Goal: Book appointment/travel/reservation

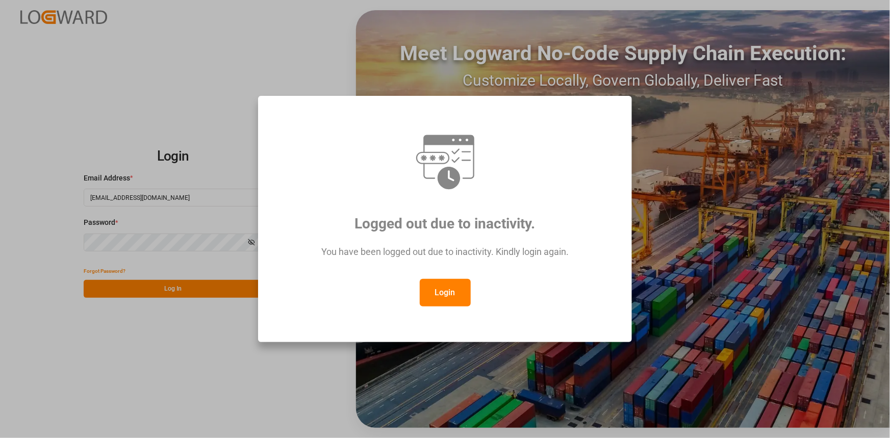
click at [452, 285] on button "Login" at bounding box center [445, 293] width 51 height 28
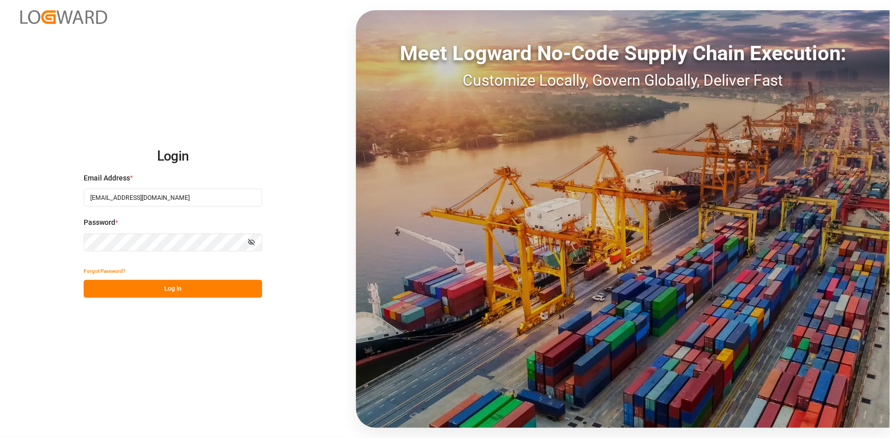
click at [232, 286] on button "Log In" at bounding box center [173, 289] width 178 height 18
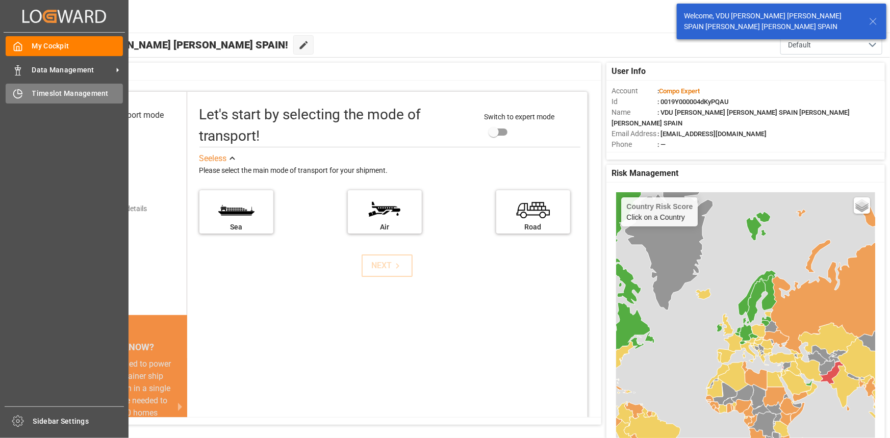
click at [48, 94] on span "Timeslot Management" at bounding box center [77, 93] width 91 height 11
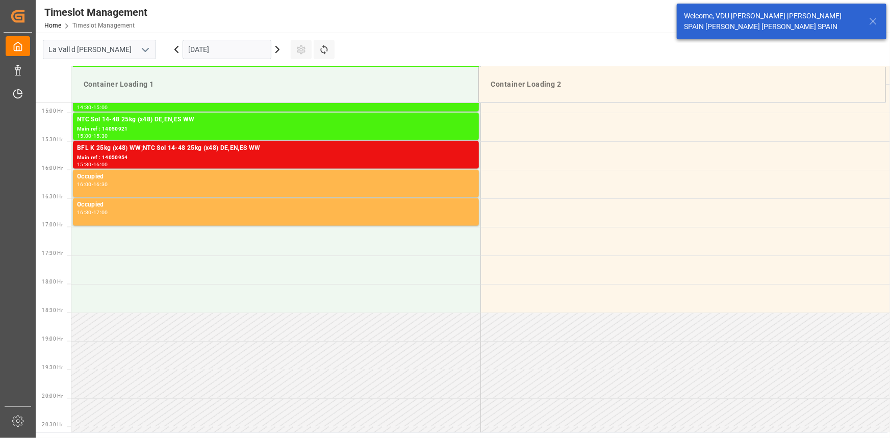
click at [207, 51] on input "[DATE]" at bounding box center [227, 49] width 89 height 19
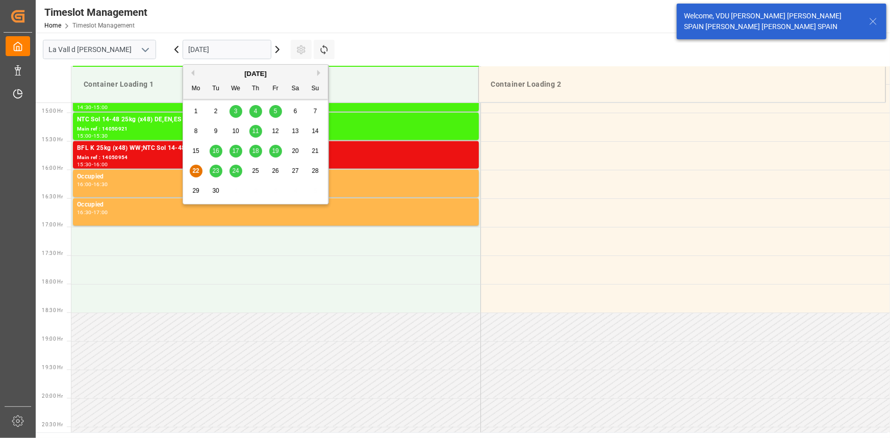
scroll to position [850, 0]
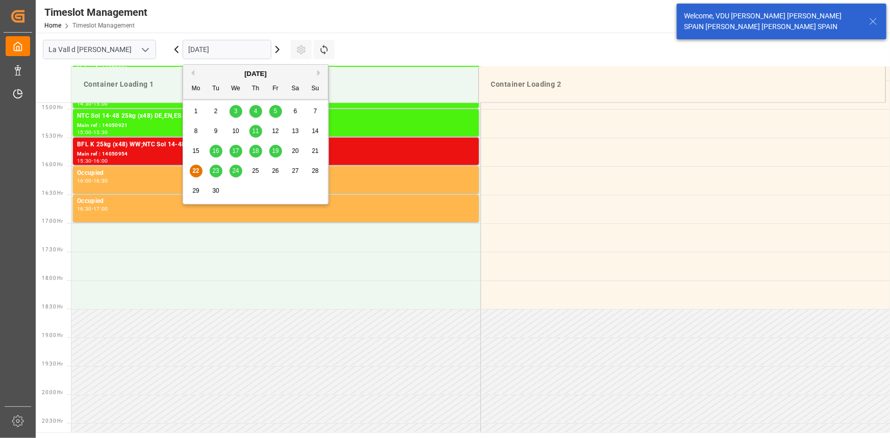
click at [276, 173] on span "26" at bounding box center [275, 170] width 7 height 7
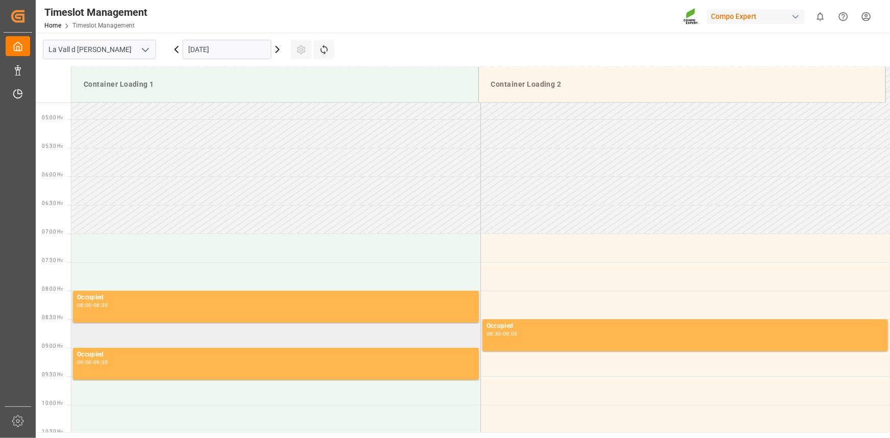
scroll to position [290, 0]
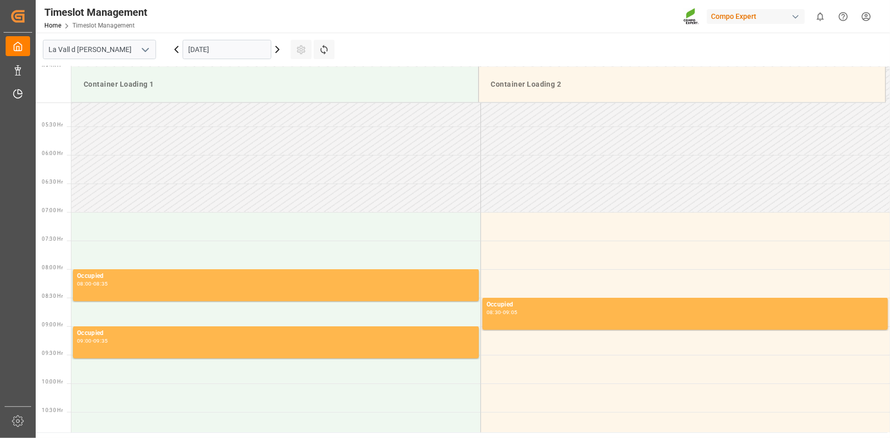
click at [240, 44] on input "[DATE]" at bounding box center [227, 49] width 89 height 19
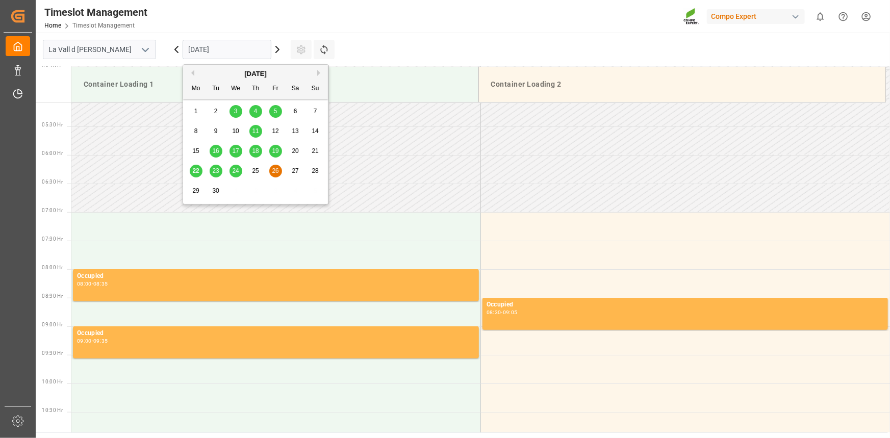
click at [192, 187] on div "29" at bounding box center [196, 191] width 13 height 12
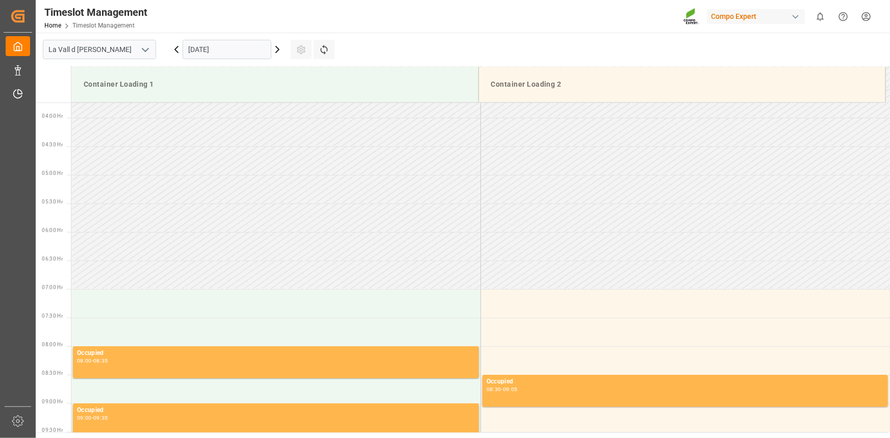
scroll to position [247, 0]
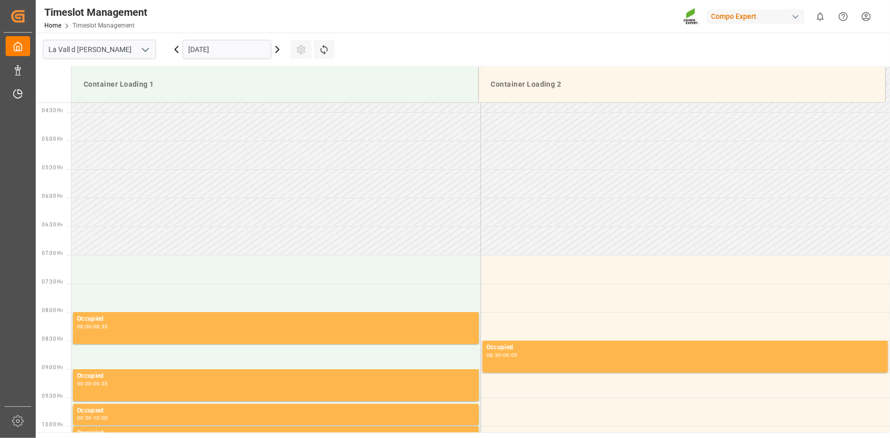
click at [229, 45] on input "[DATE]" at bounding box center [227, 49] width 89 height 19
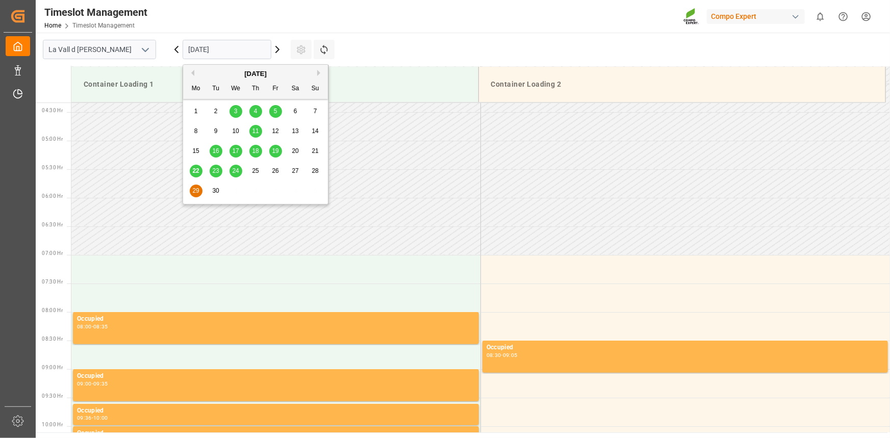
click at [277, 165] on div "26" at bounding box center [275, 171] width 13 height 12
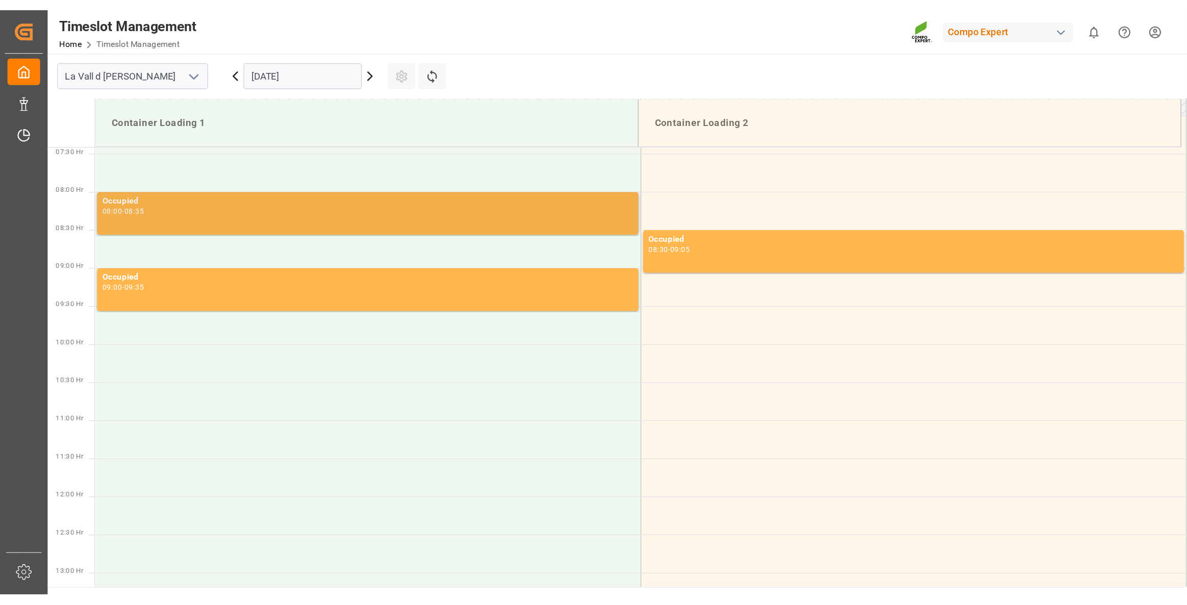
scroll to position [291, 0]
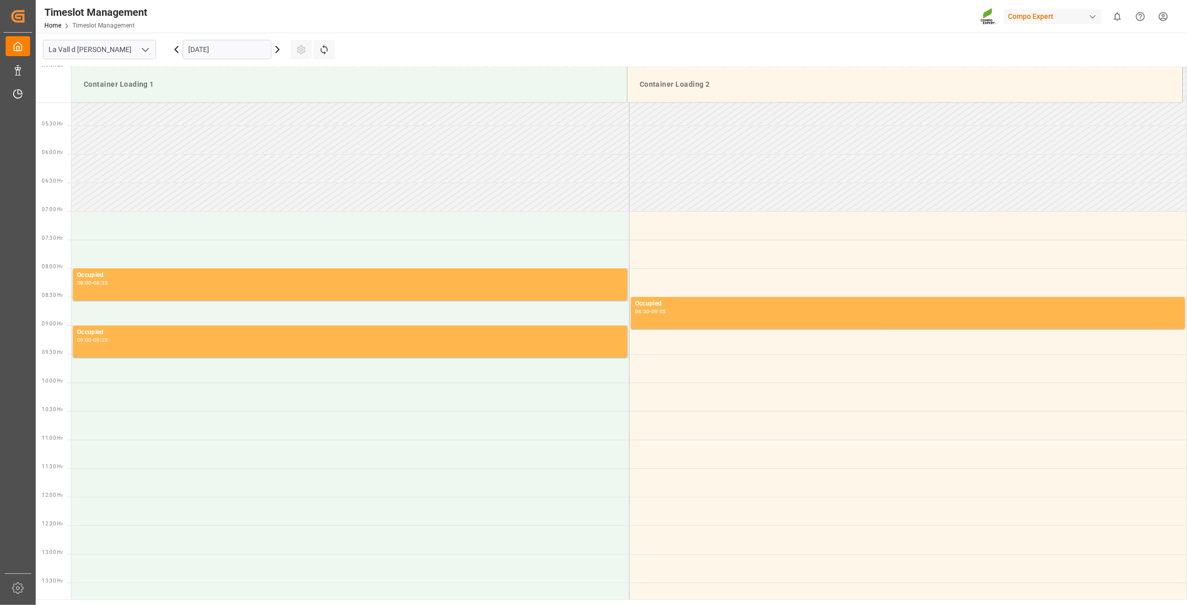
click at [200, 55] on input "[DATE]" at bounding box center [227, 49] width 89 height 19
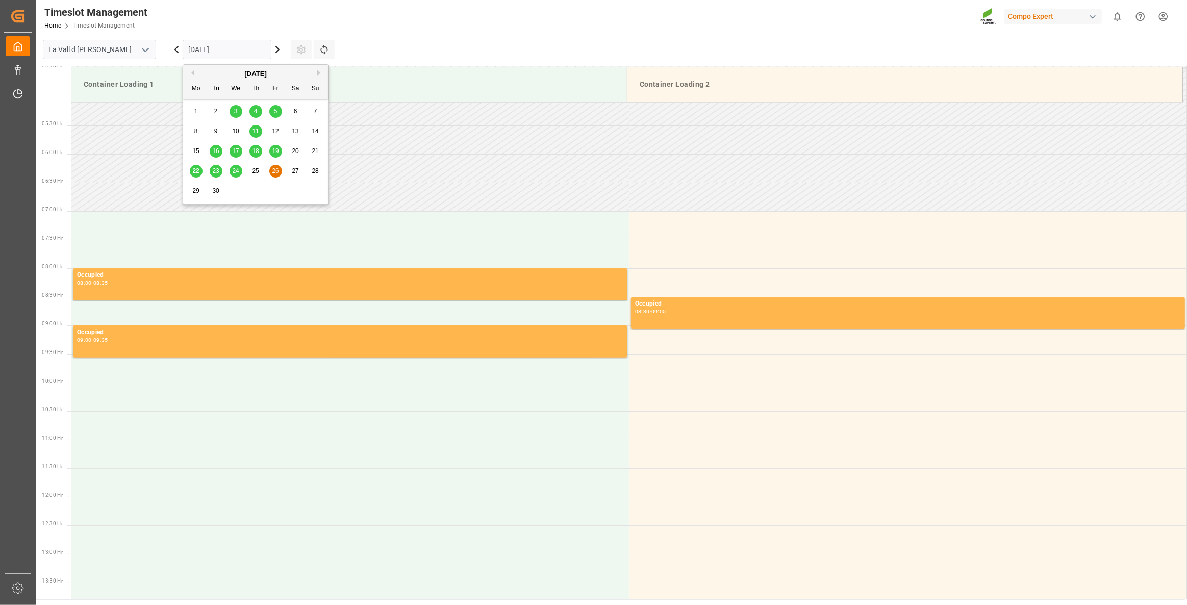
click at [320, 72] on button "Next Month" at bounding box center [320, 73] width 6 height 6
click at [237, 113] on span "1" at bounding box center [236, 111] width 4 height 7
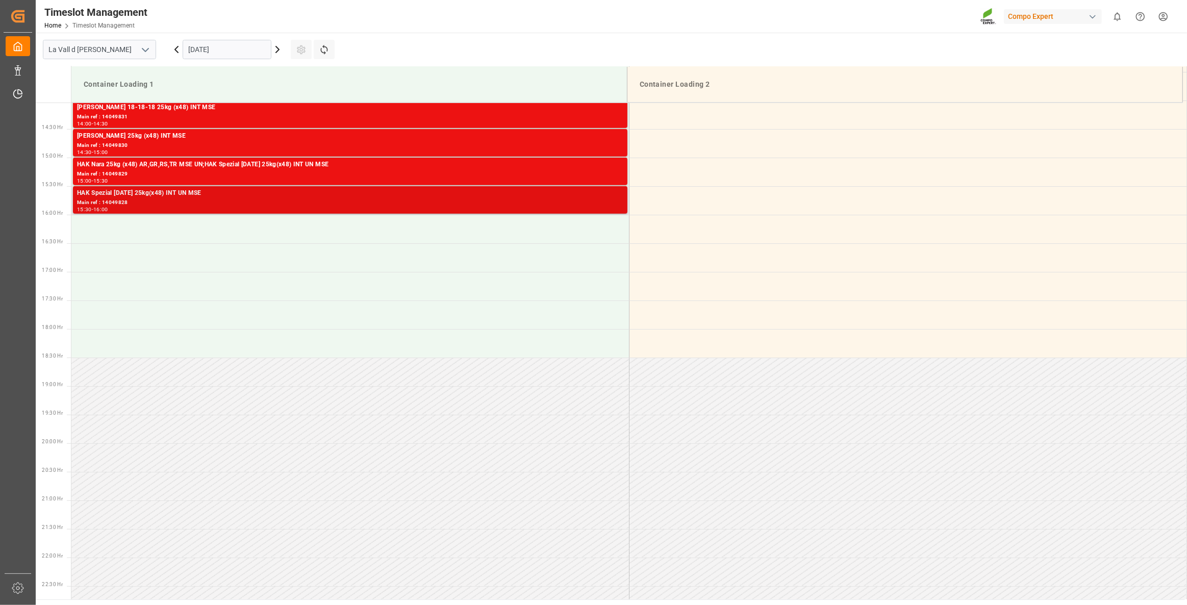
scroll to position [757, 0]
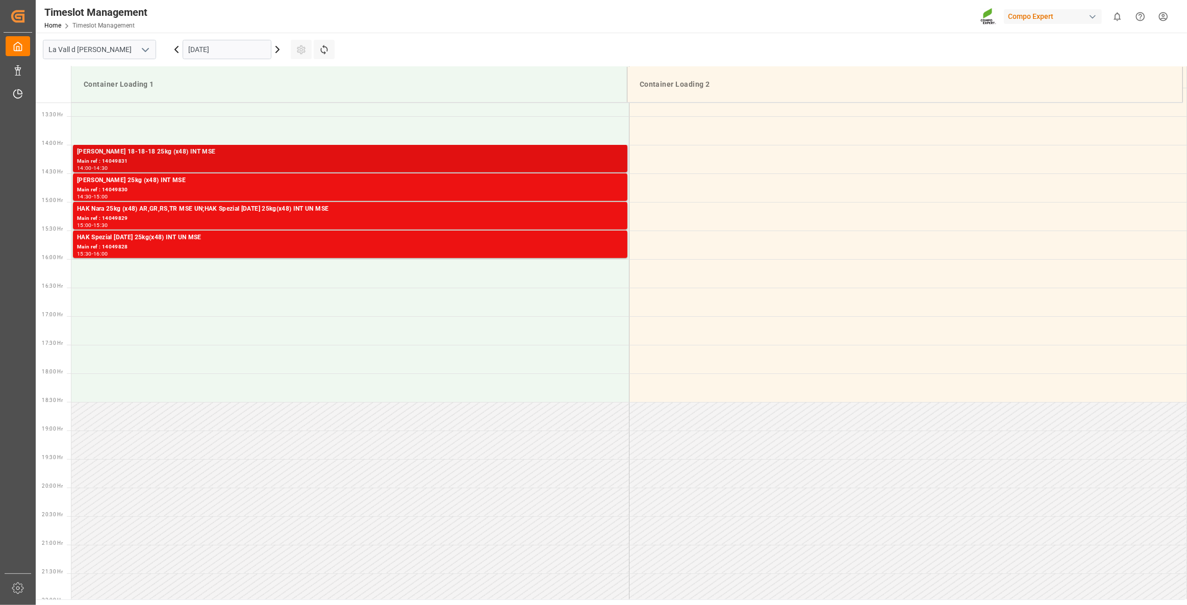
click at [214, 162] on div "Main ref : 14049831" at bounding box center [350, 161] width 546 height 9
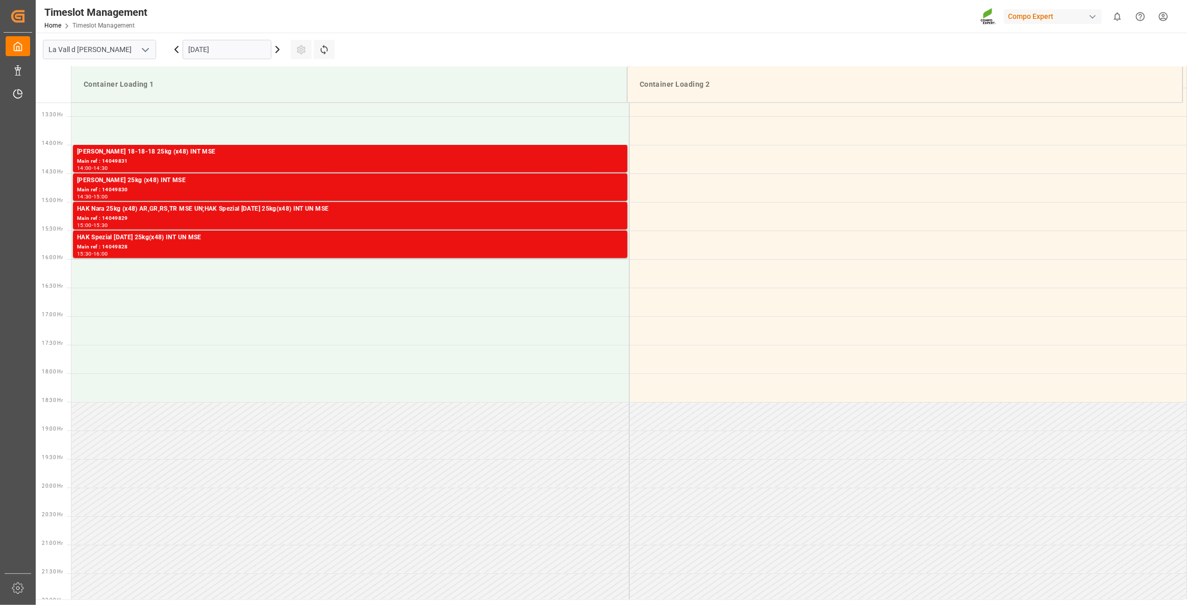
click at [351, 195] on div "14:30 - 15:00" at bounding box center [350, 197] width 546 height 6
click at [367, 217] on div "Main ref : 14049829" at bounding box center [350, 218] width 546 height 9
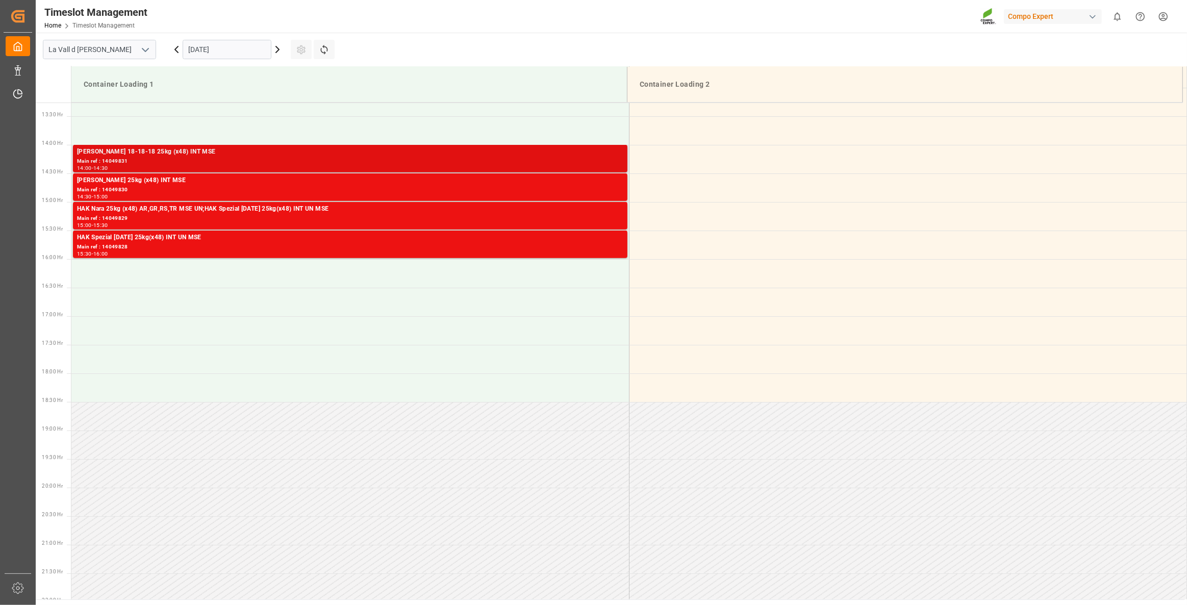
click at [454, 167] on div "14:00 - 14:30" at bounding box center [350, 169] width 546 height 6
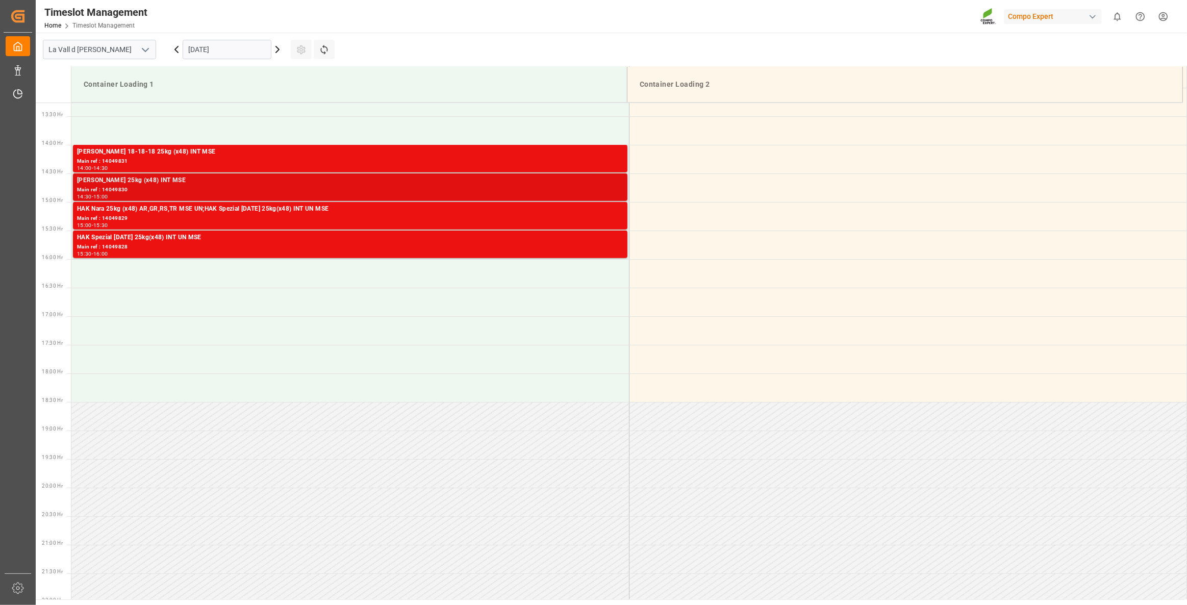
click at [474, 190] on div "Main ref : 14049830" at bounding box center [350, 190] width 546 height 9
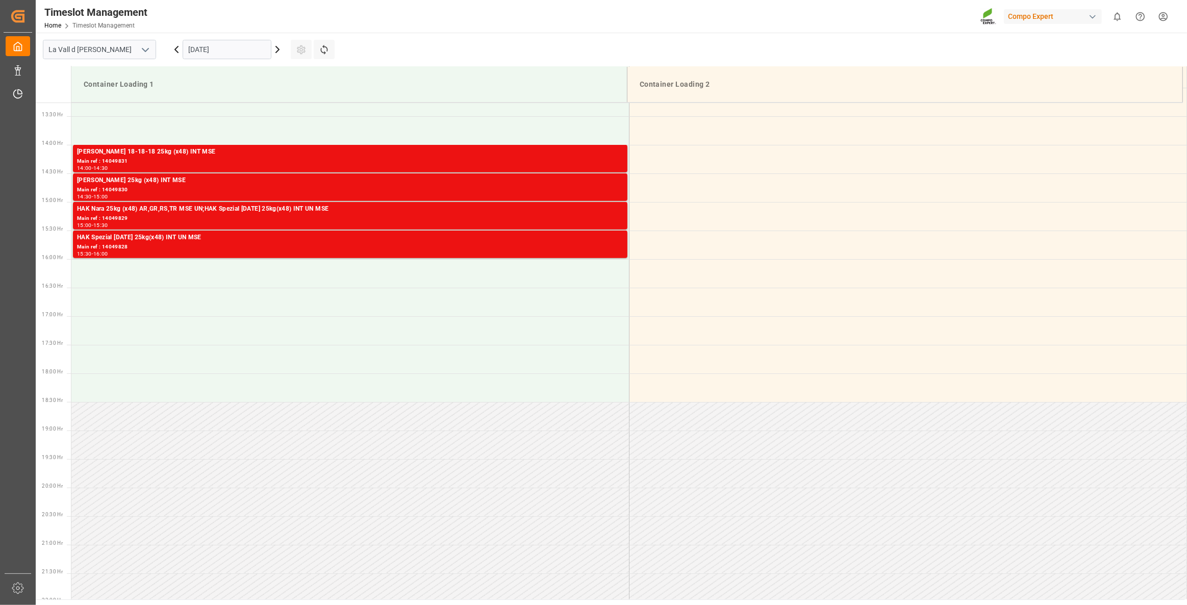
click at [482, 217] on div "Main ref : 14049829" at bounding box center [350, 218] width 546 height 9
click at [490, 243] on div "Main ref : 14049828" at bounding box center [350, 247] width 546 height 9
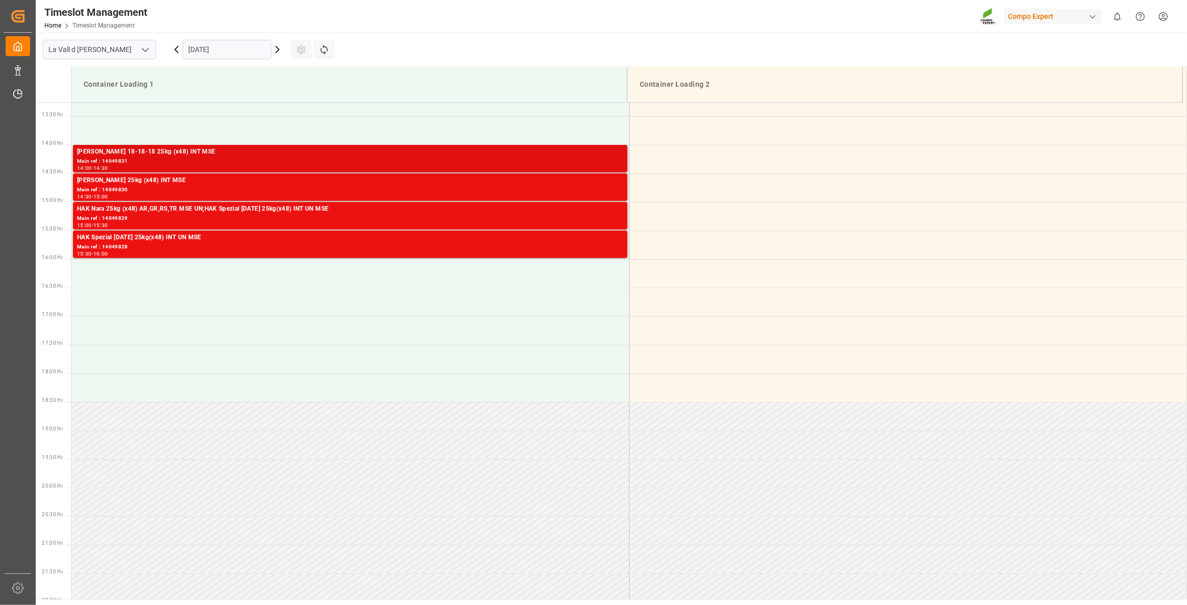
click at [226, 161] on div "Main ref : 14049831" at bounding box center [350, 161] width 546 height 9
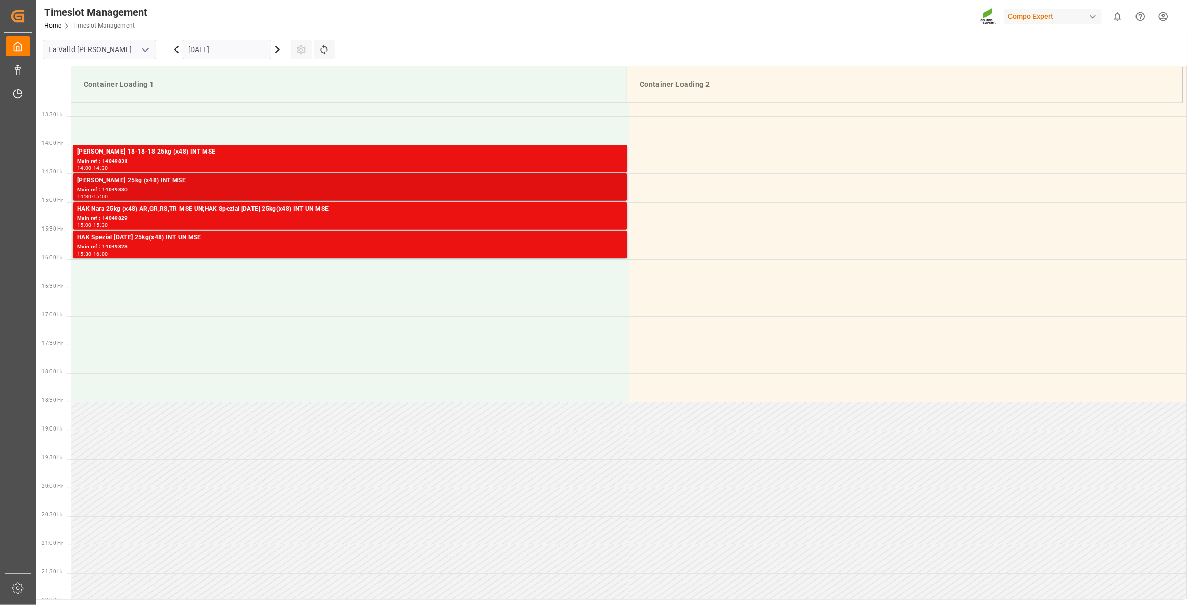
click at [471, 185] on div "[PERSON_NAME] 25kg (x48) INT MSE" at bounding box center [350, 180] width 546 height 10
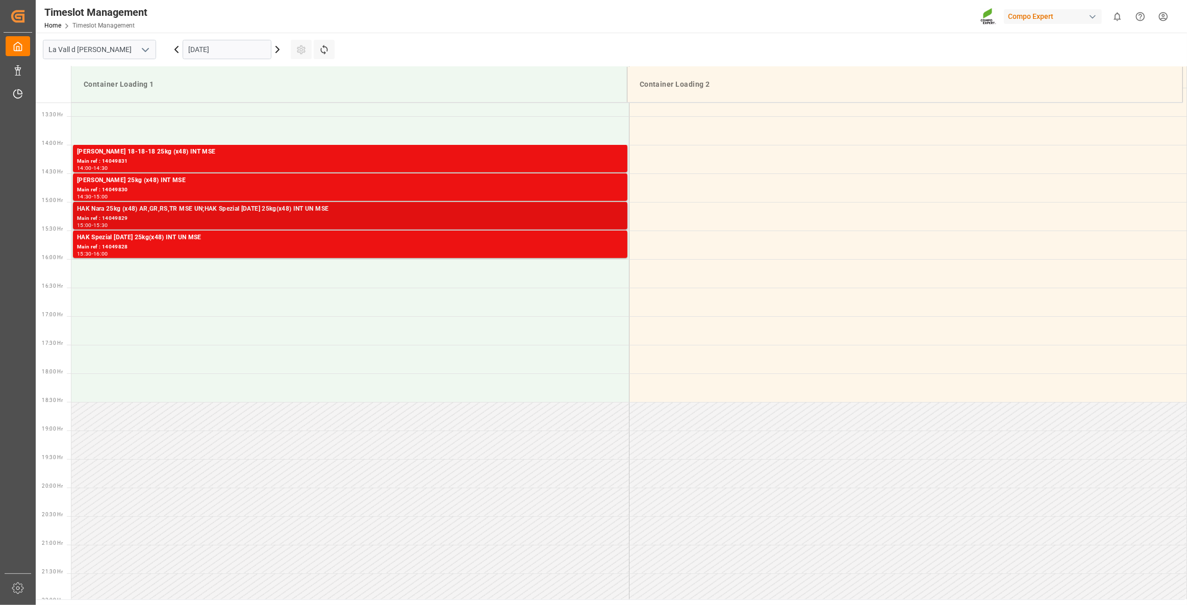
click at [503, 216] on div "Main ref : 14049829" at bounding box center [350, 218] width 546 height 9
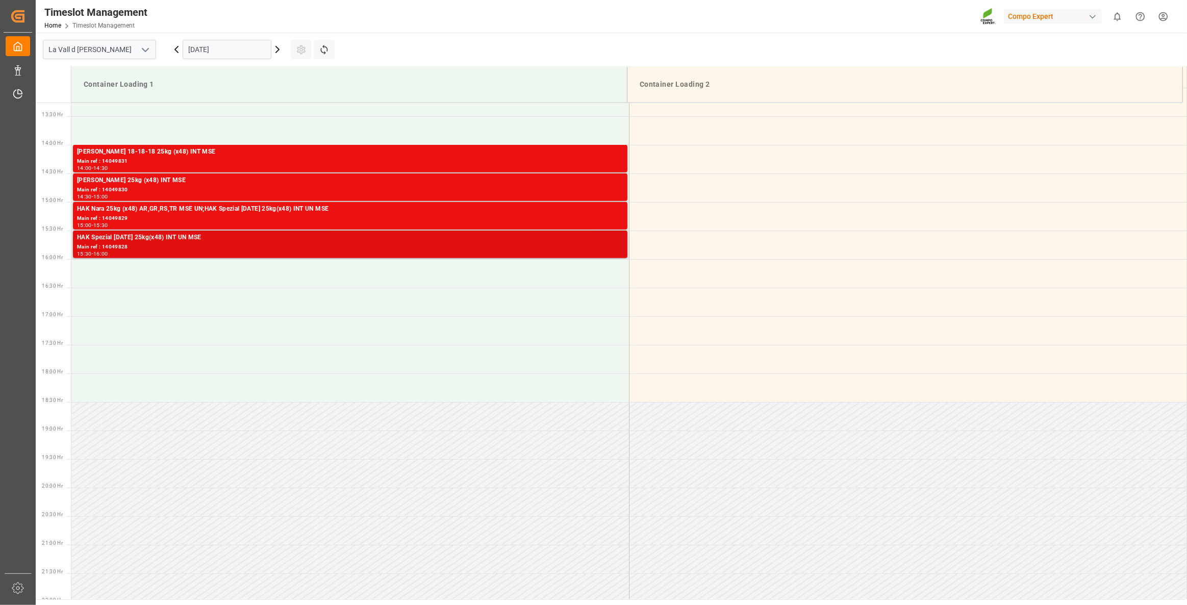
click at [528, 243] on div "Main ref : 14049828" at bounding box center [350, 247] width 546 height 9
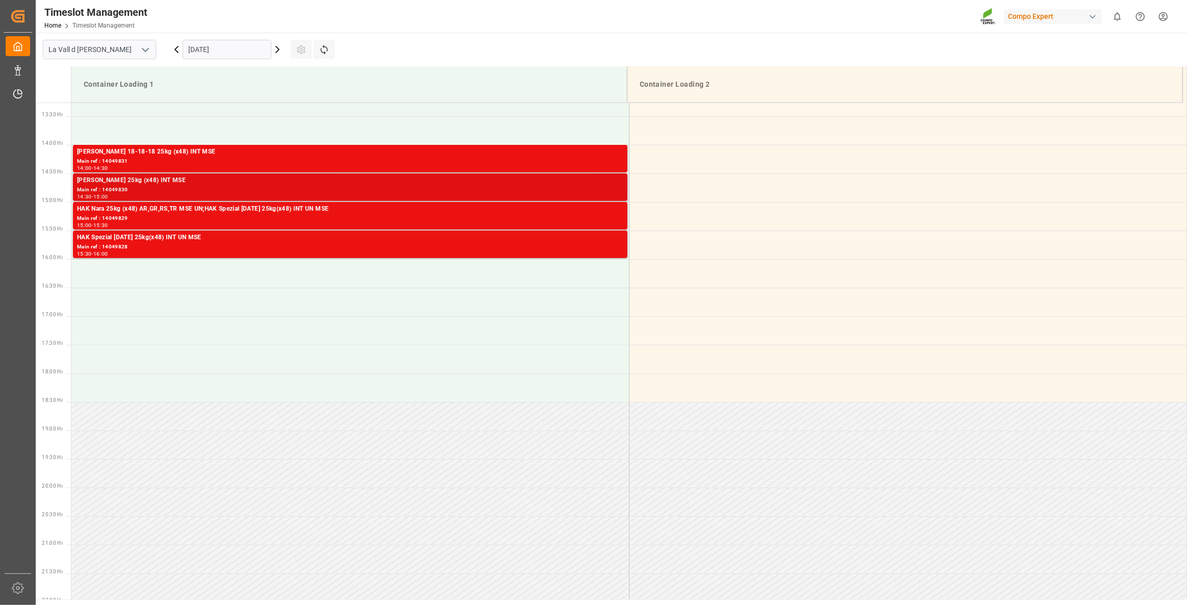
click at [527, 178] on div "[PERSON_NAME] 25kg (x48) INT MSE" at bounding box center [350, 180] width 546 height 10
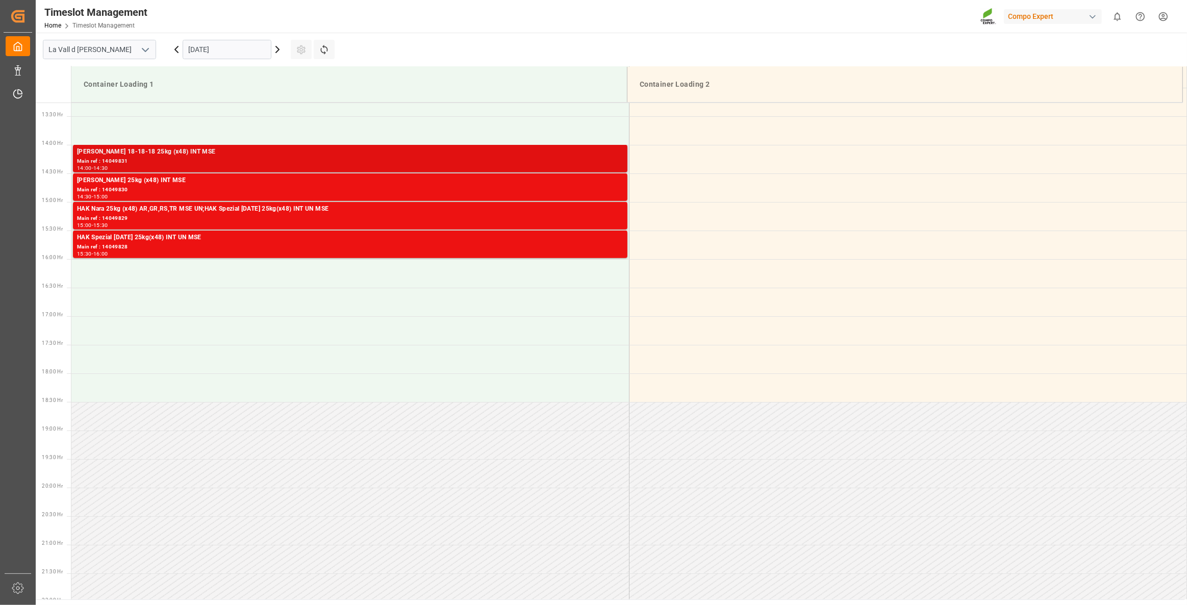
click at [531, 162] on div "Main ref : 14049831" at bounding box center [350, 161] width 546 height 9
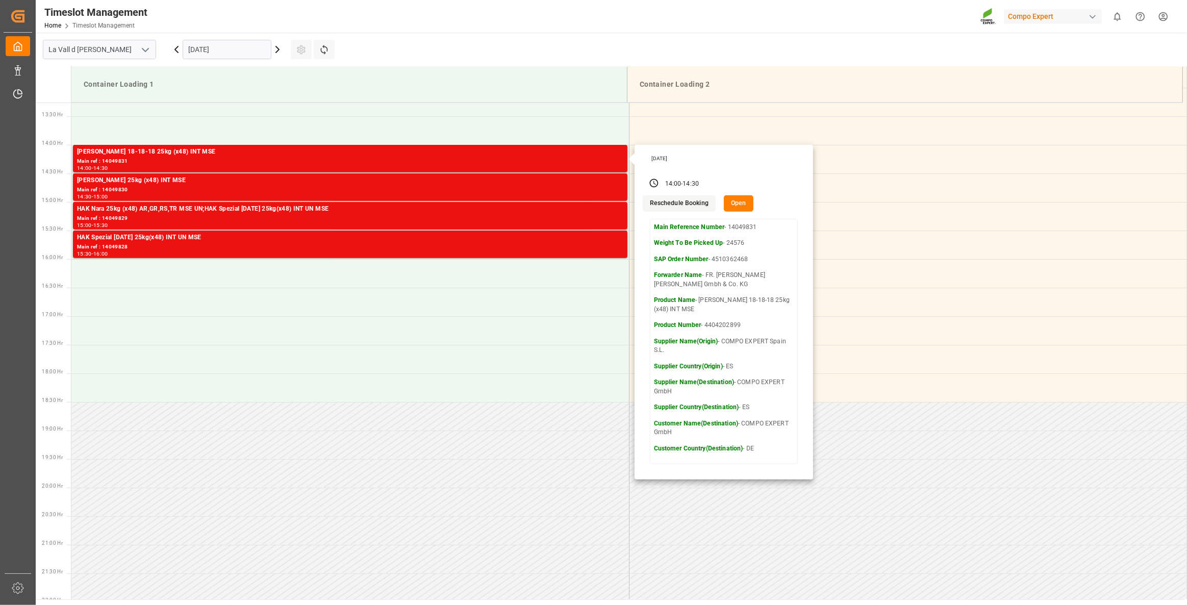
click at [738, 204] on button "Open" at bounding box center [739, 203] width 30 height 16
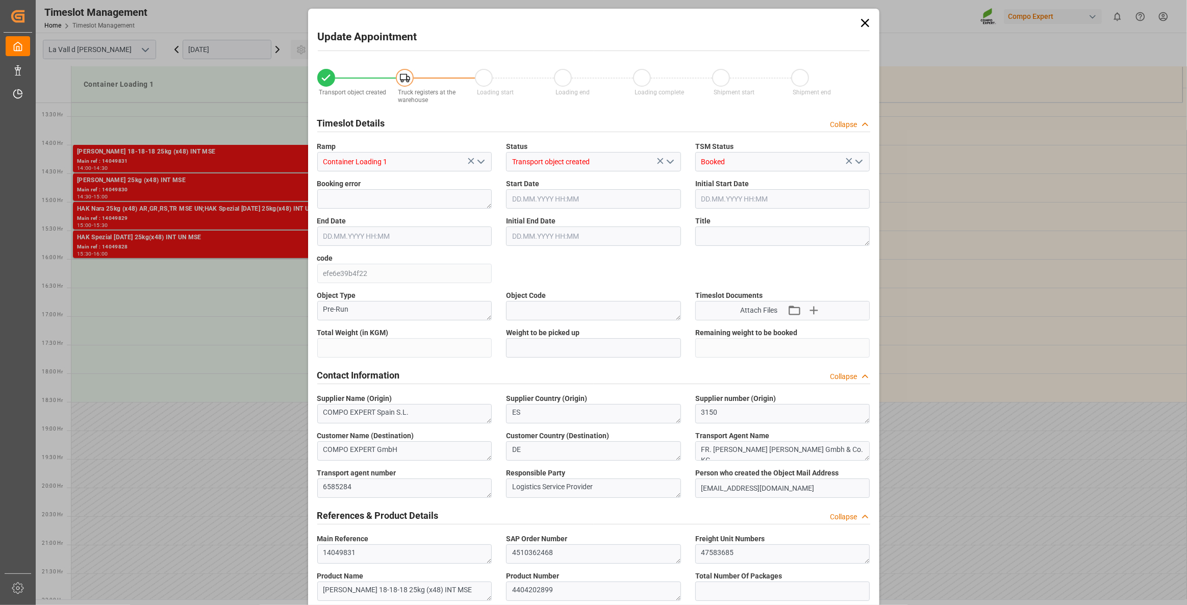
type input "24576"
type input "80"
type input "[DATE] 14:00"
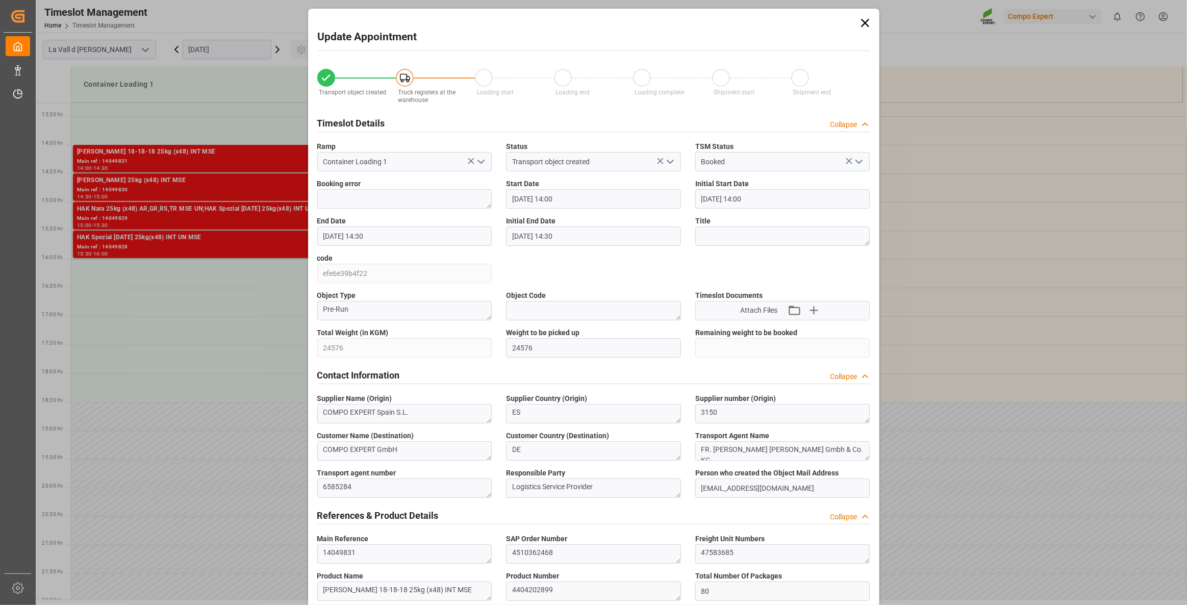
type input "[DATE] 14:30"
type input "[DATE] 13:27"
type input "[DATE] 11:14"
click at [581, 197] on input "[DATE] 14:00" at bounding box center [593, 198] width 175 height 19
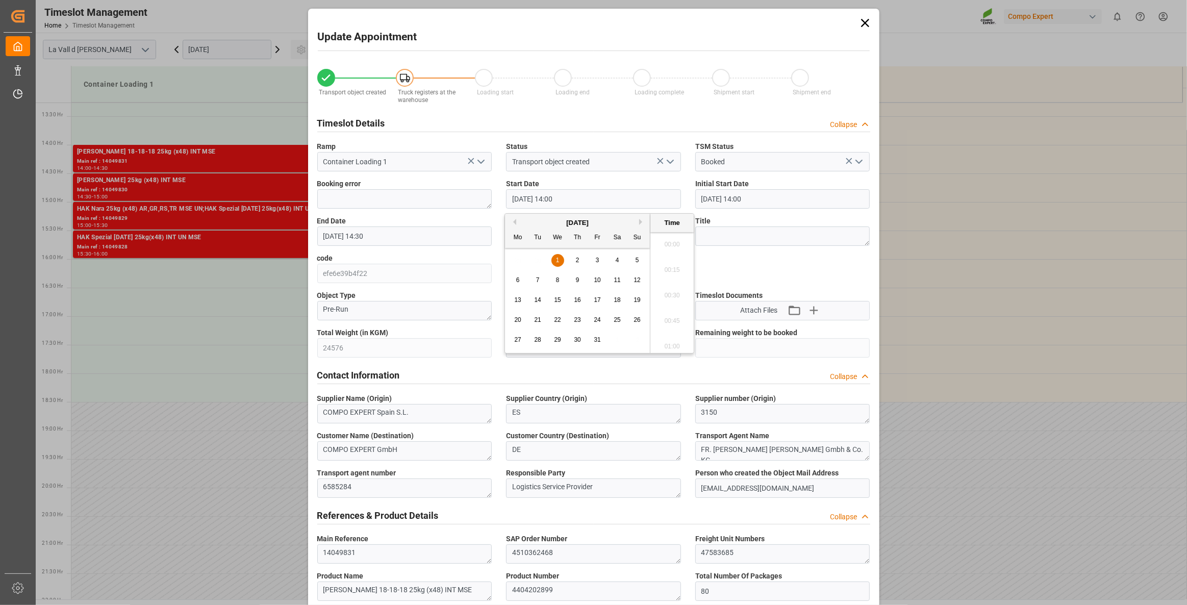
scroll to position [1380, 0]
click at [512, 219] on button "Previous Month" at bounding box center [513, 222] width 6 height 6
click at [595, 321] on span "26" at bounding box center [597, 319] width 7 height 7
click at [672, 292] on li "08:30" at bounding box center [671, 287] width 43 height 25
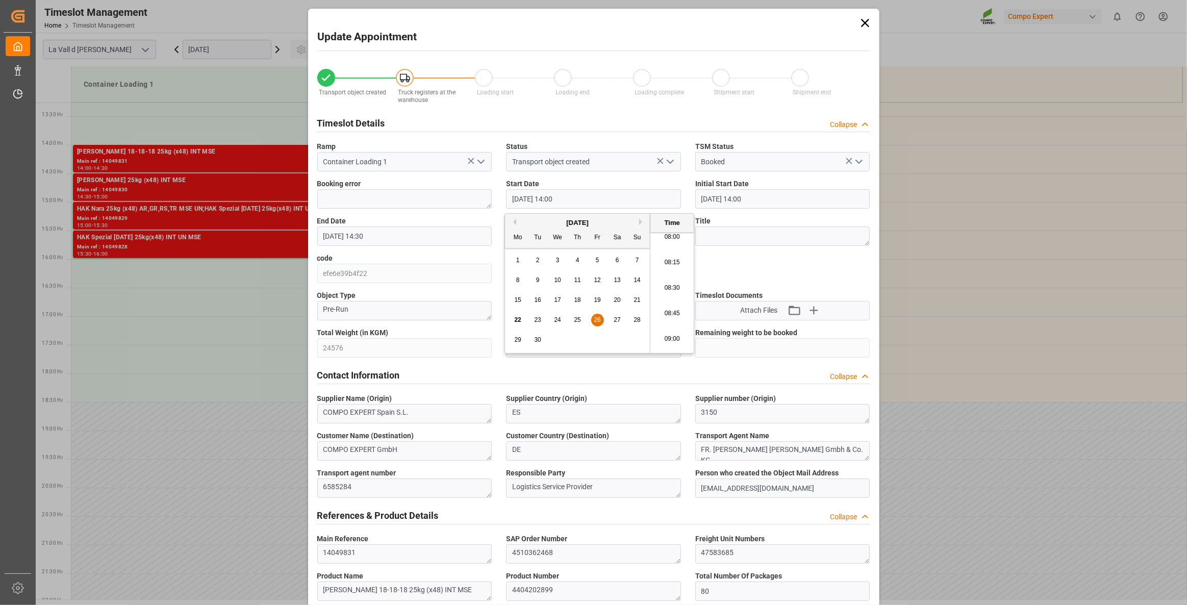
type input "[DATE] 08:30"
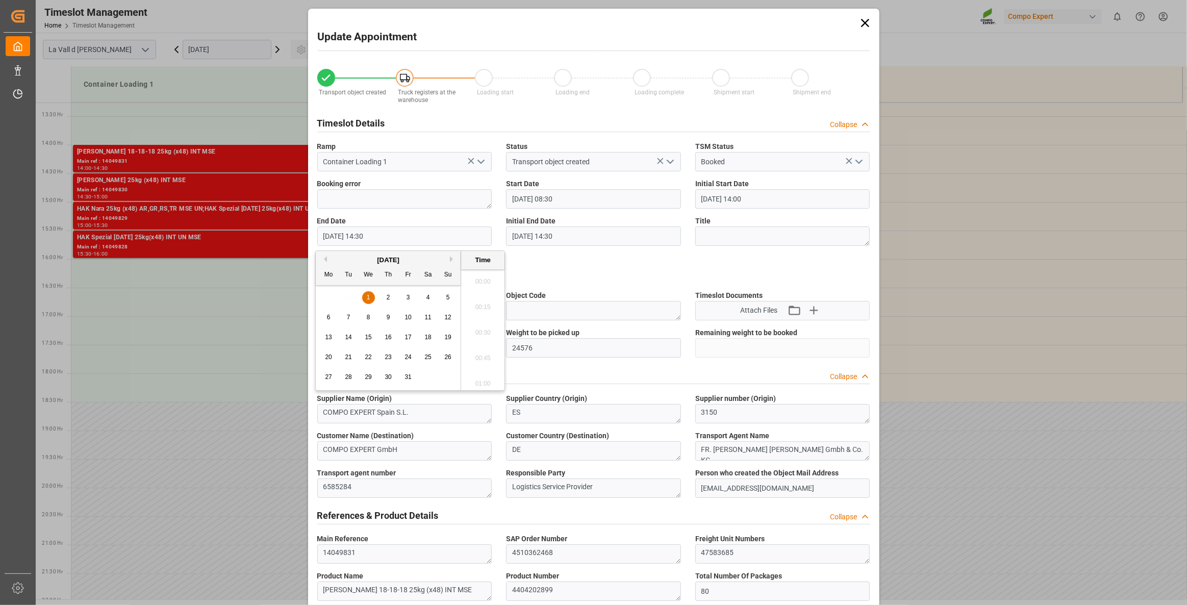
click at [418, 235] on input "[DATE] 14:30" at bounding box center [404, 235] width 175 height 19
click at [321, 260] on button "Previous Month" at bounding box center [324, 259] width 6 height 6
click at [413, 361] on div "26" at bounding box center [408, 357] width 13 height 12
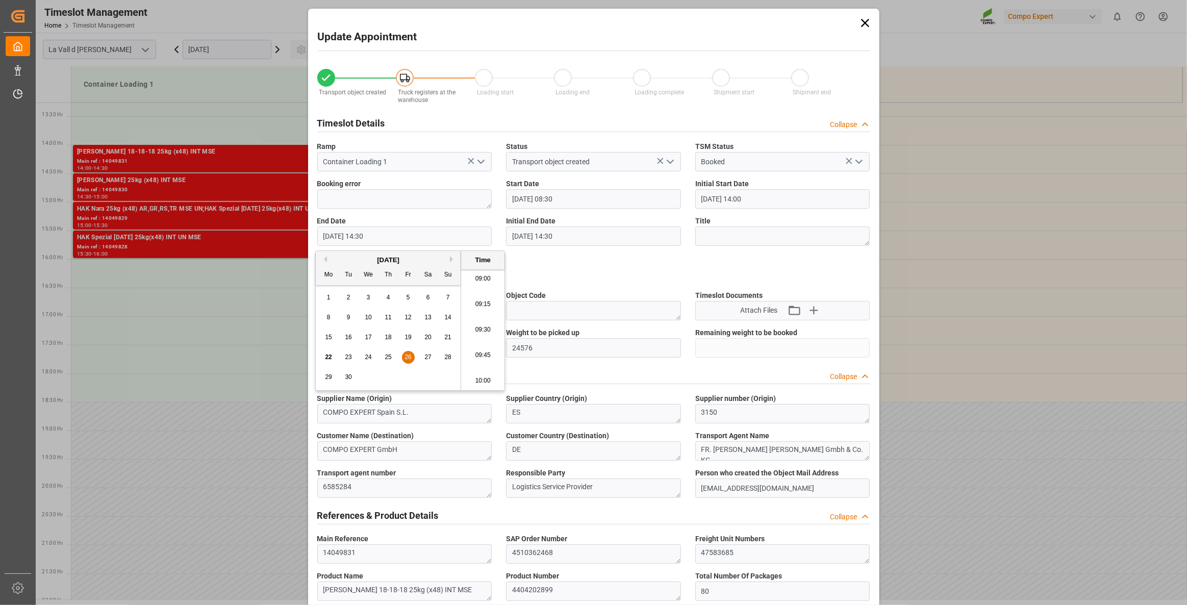
click at [482, 278] on li "09:00" at bounding box center [482, 278] width 43 height 25
type input "[DATE] 09:00"
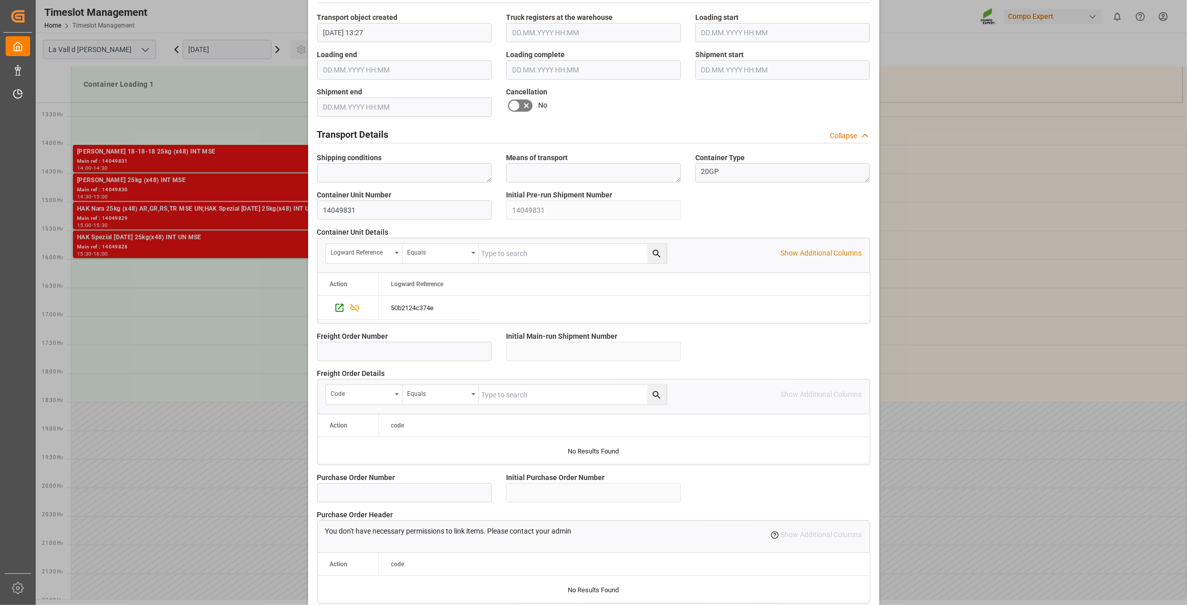
scroll to position [739, 0]
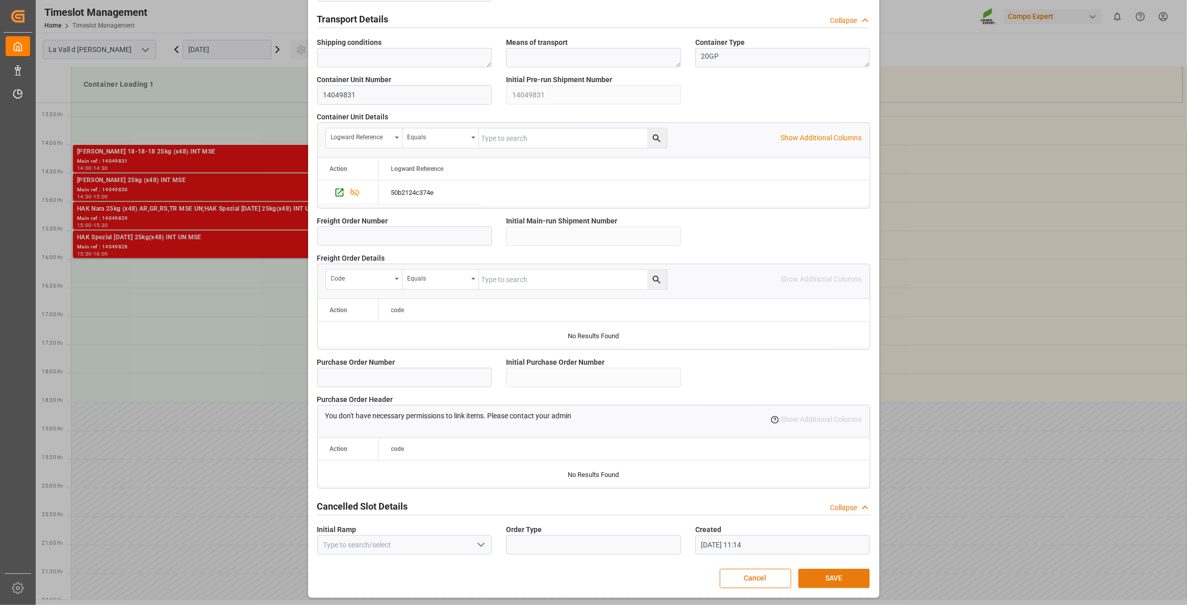
click at [848, 438] on button "SAVE" at bounding box center [833, 578] width 71 height 19
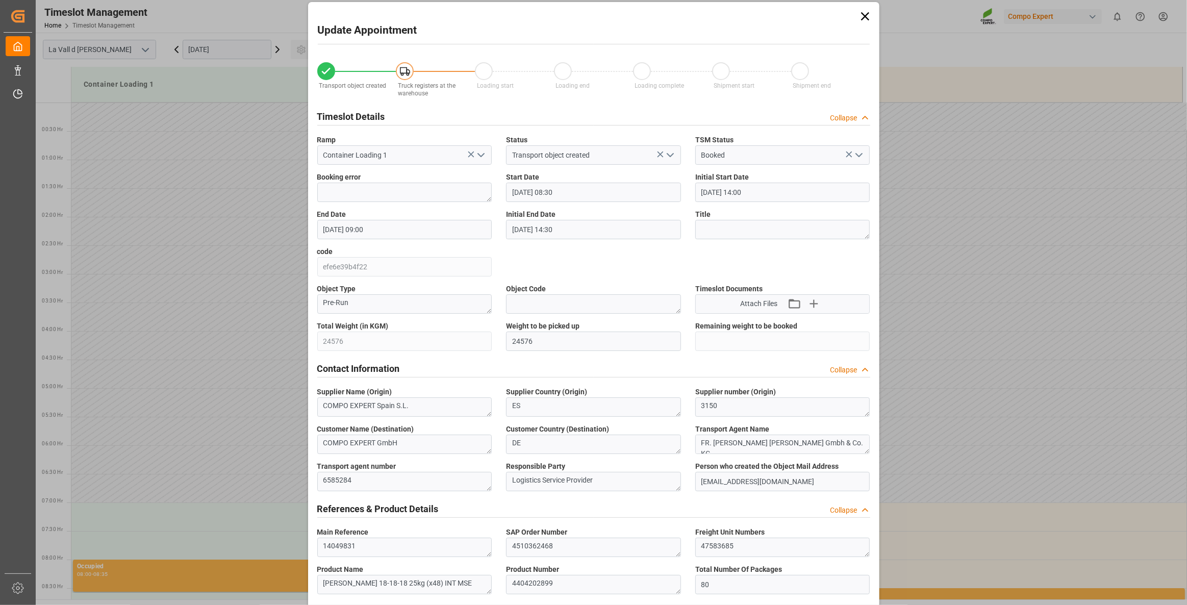
scroll to position [0, 0]
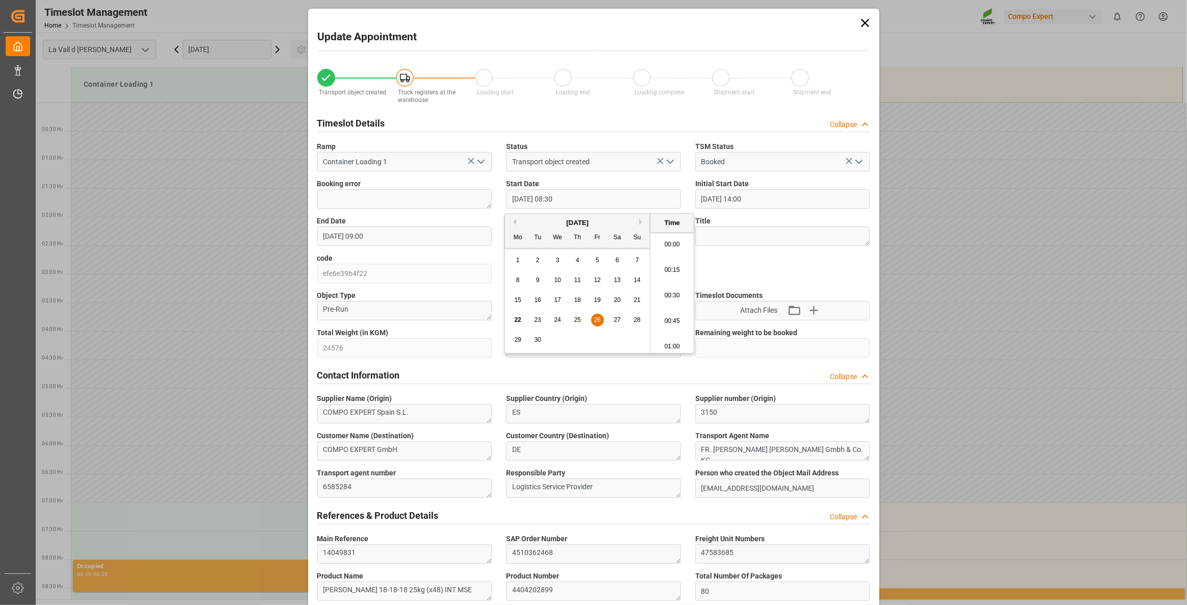
click at [569, 200] on input "[DATE] 08:30" at bounding box center [593, 198] width 175 height 19
click at [674, 344] on li "09:30" at bounding box center [671, 348] width 43 height 25
type input "[DATE] 09:30"
click at [428, 243] on input "[DATE] 09:00" at bounding box center [404, 235] width 175 height 19
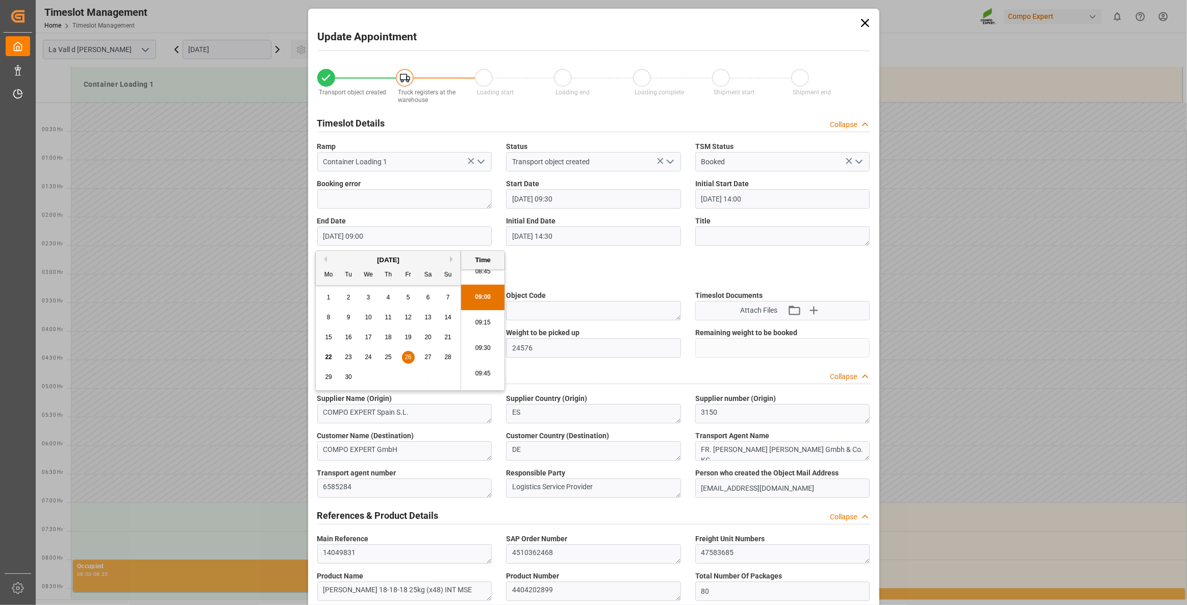
scroll to position [916, 0]
click at [488, 377] on li "10:00" at bounding box center [482, 385] width 43 height 25
type input "[DATE] 10:00"
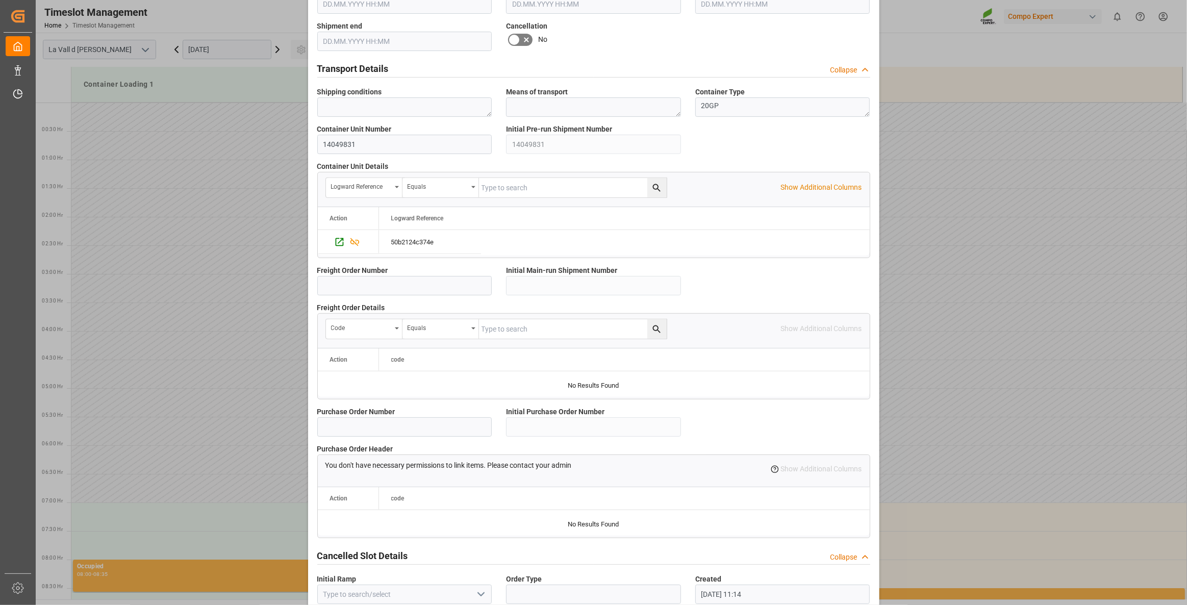
scroll to position [739, 0]
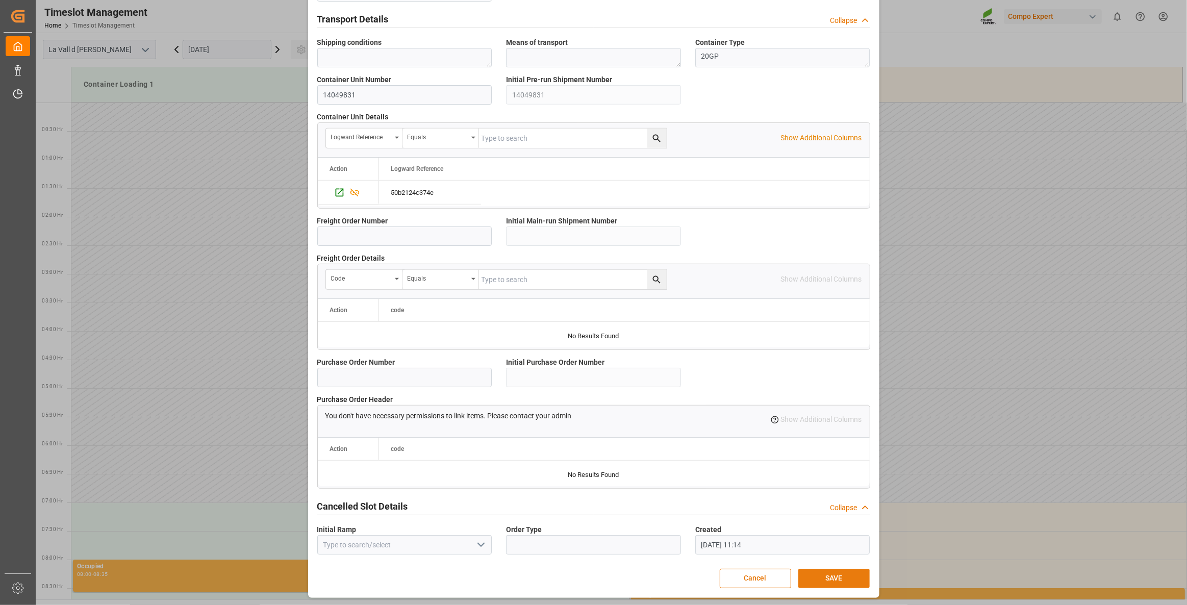
click at [859, 438] on button "SAVE" at bounding box center [833, 578] width 71 height 19
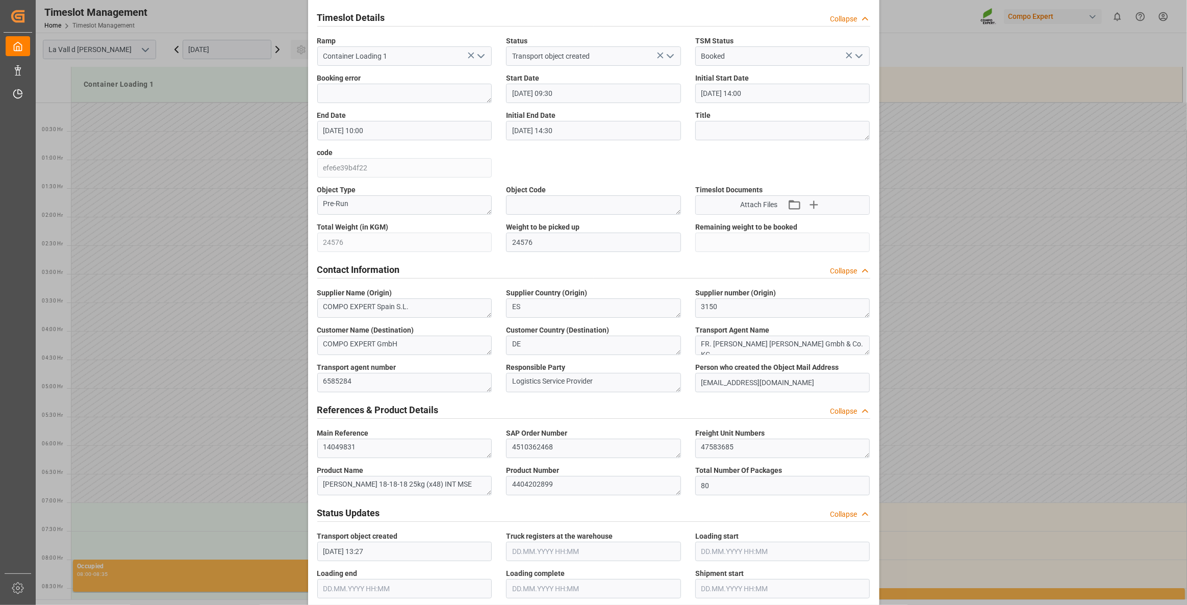
scroll to position [0, 0]
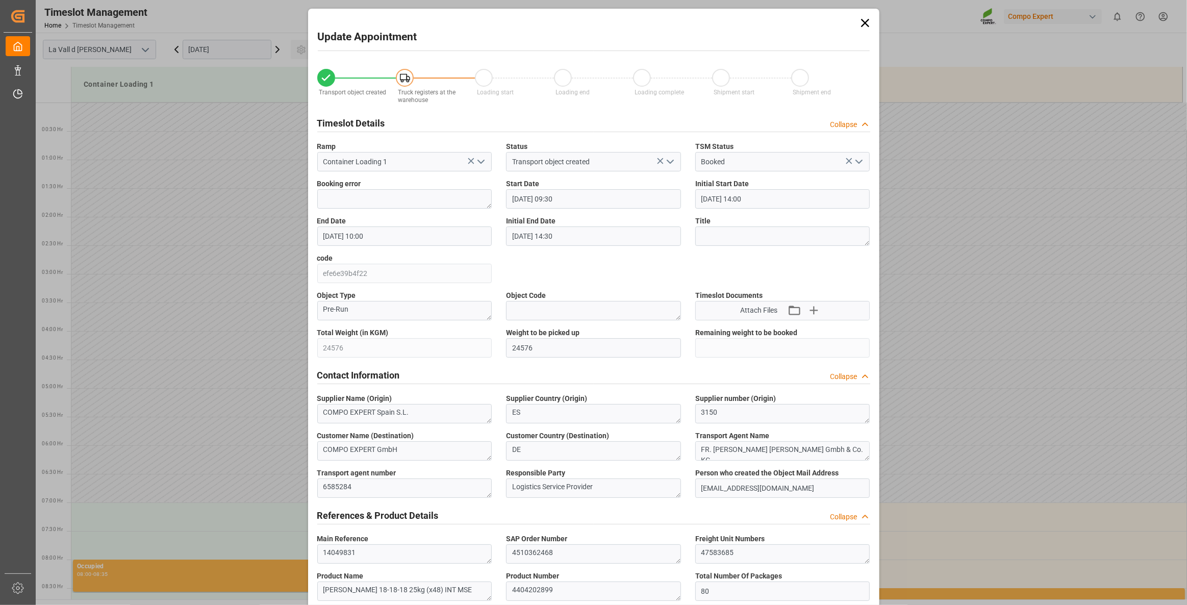
click at [643, 203] on input "[DATE] 09:30" at bounding box center [593, 198] width 175 height 19
click at [677, 329] on li "13:30" at bounding box center [671, 329] width 43 height 25
type input "[DATE] 13:30"
click at [401, 239] on input "[DATE] 10:00" at bounding box center [404, 235] width 175 height 19
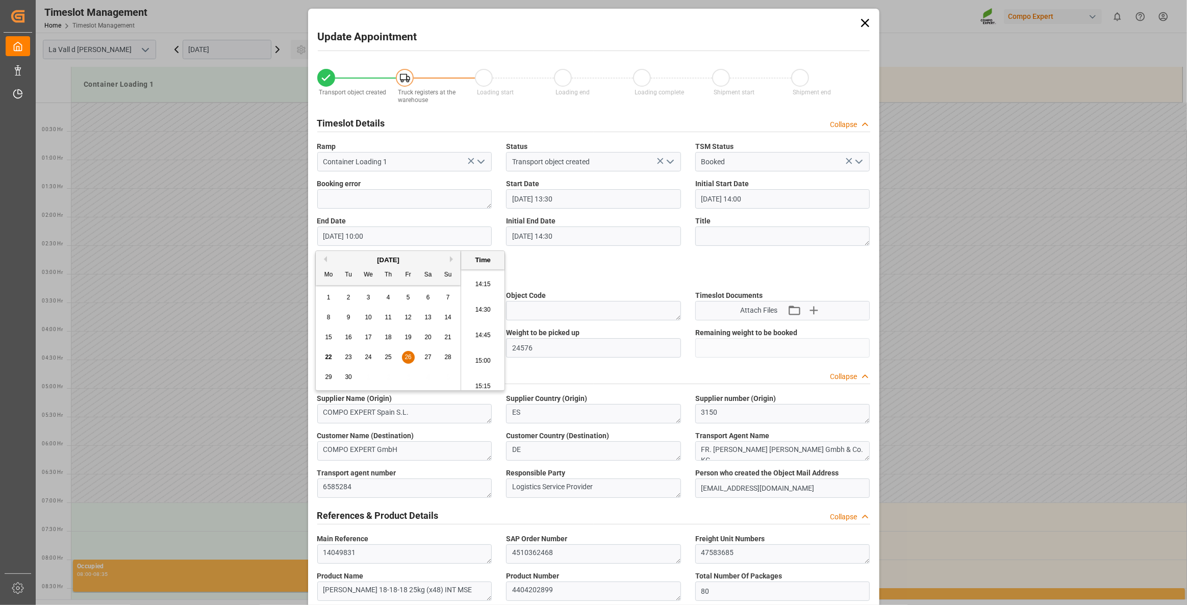
scroll to position [1435, 0]
click at [484, 279] on li "14:00" at bounding box center [482, 274] width 43 height 25
type input "[DATE] 14:00"
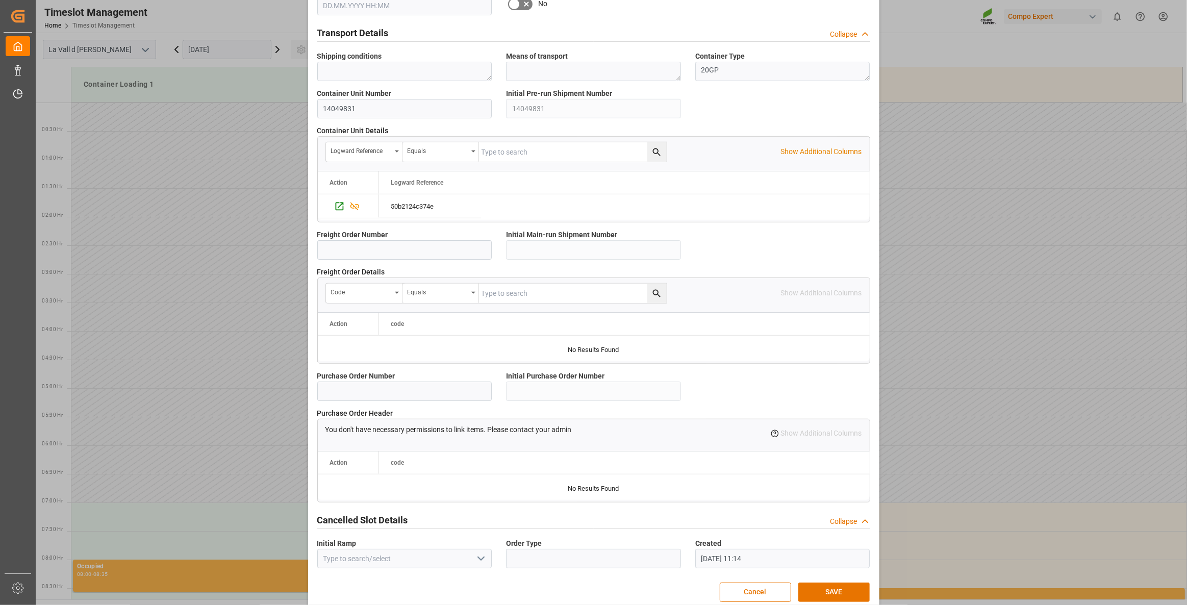
scroll to position [739, 0]
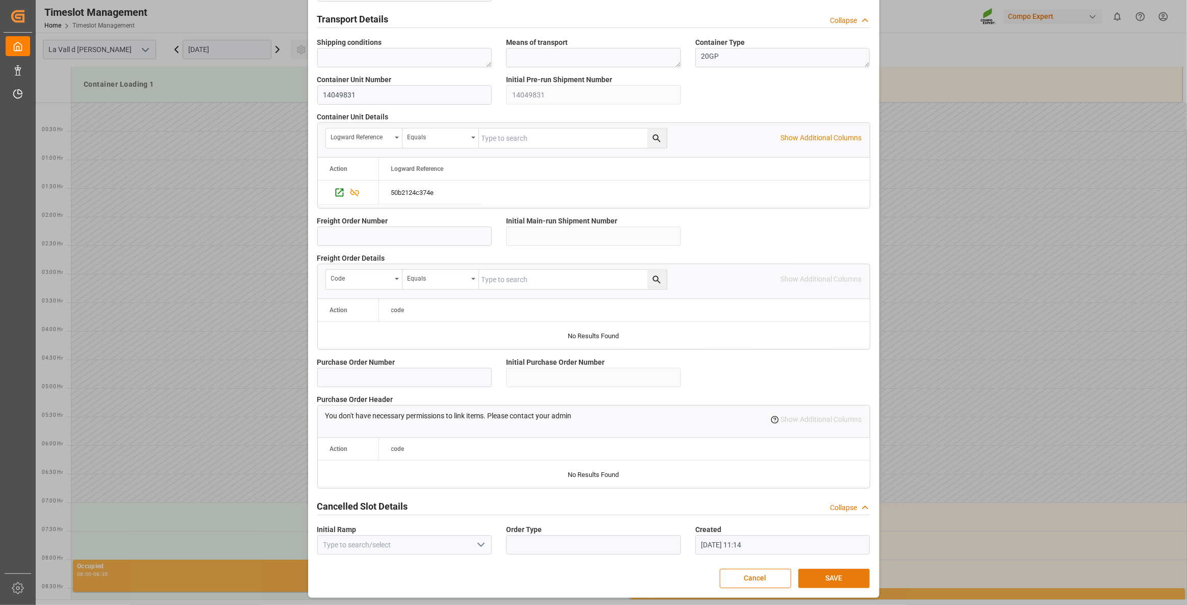
click at [852, 438] on button "SAVE" at bounding box center [833, 578] width 71 height 19
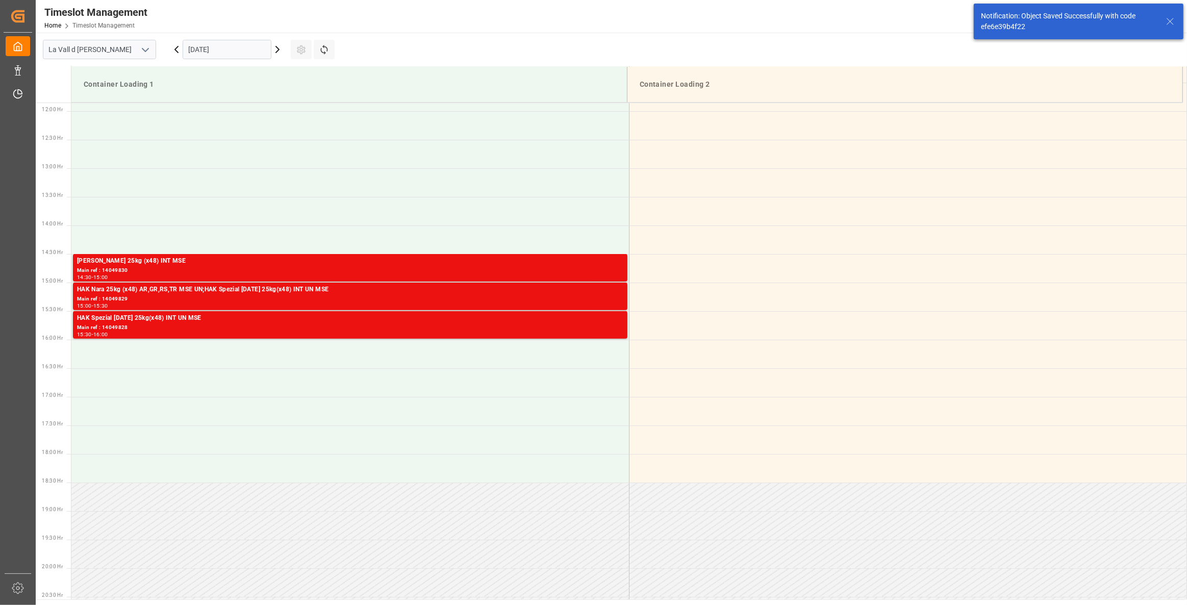
scroll to position [678, 0]
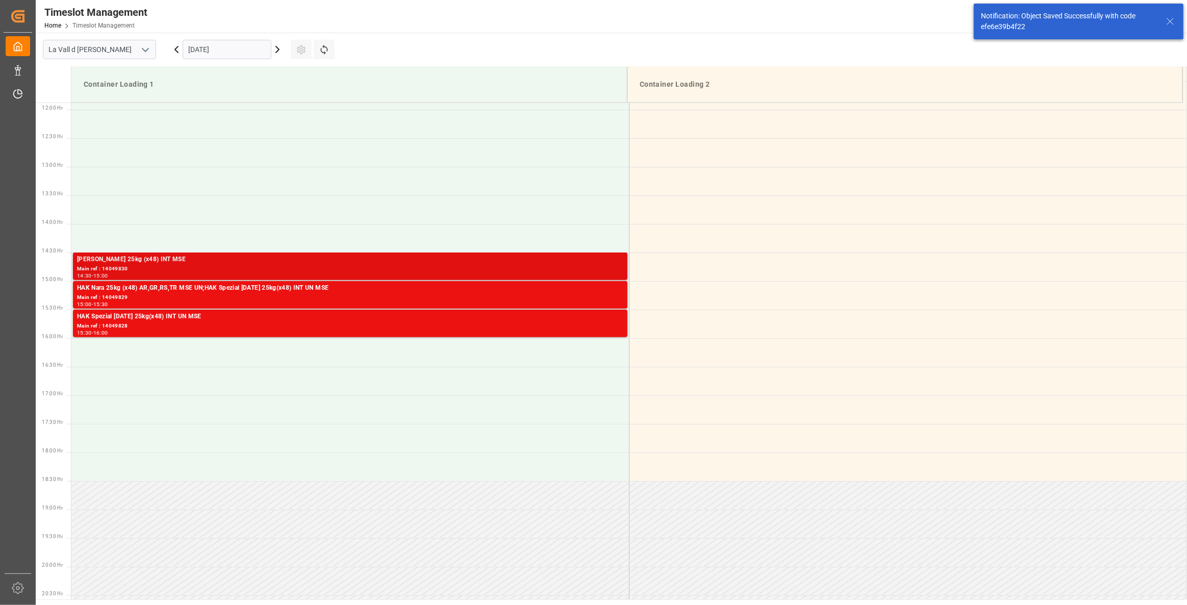
click at [224, 268] on div "Main ref : 14049830" at bounding box center [350, 269] width 546 height 9
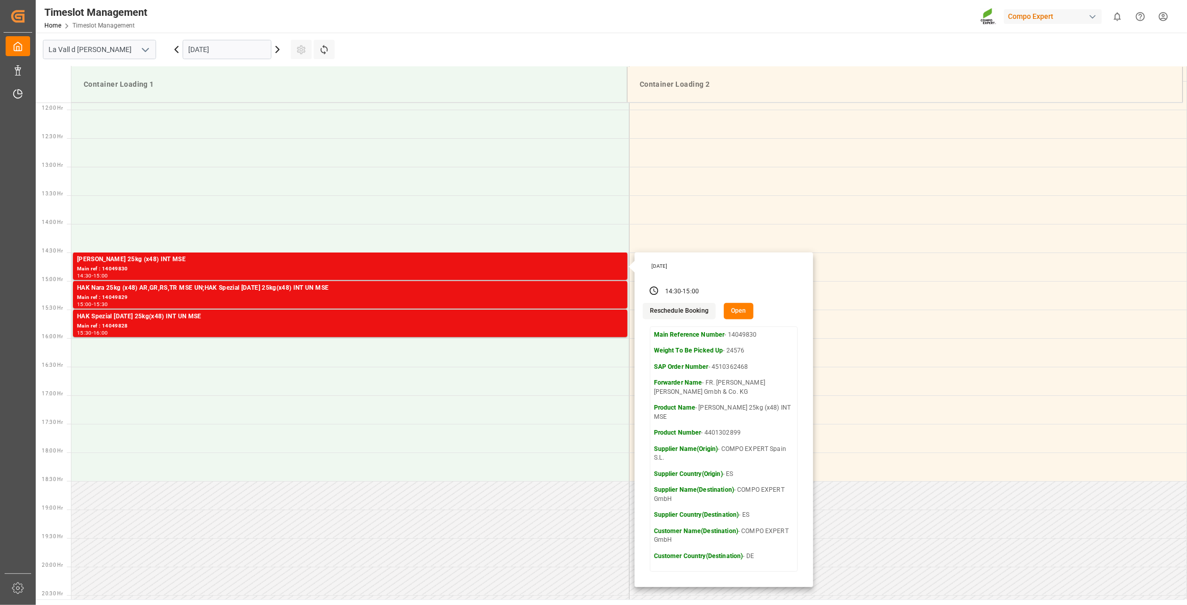
click at [733, 310] on button "Open" at bounding box center [739, 311] width 30 height 16
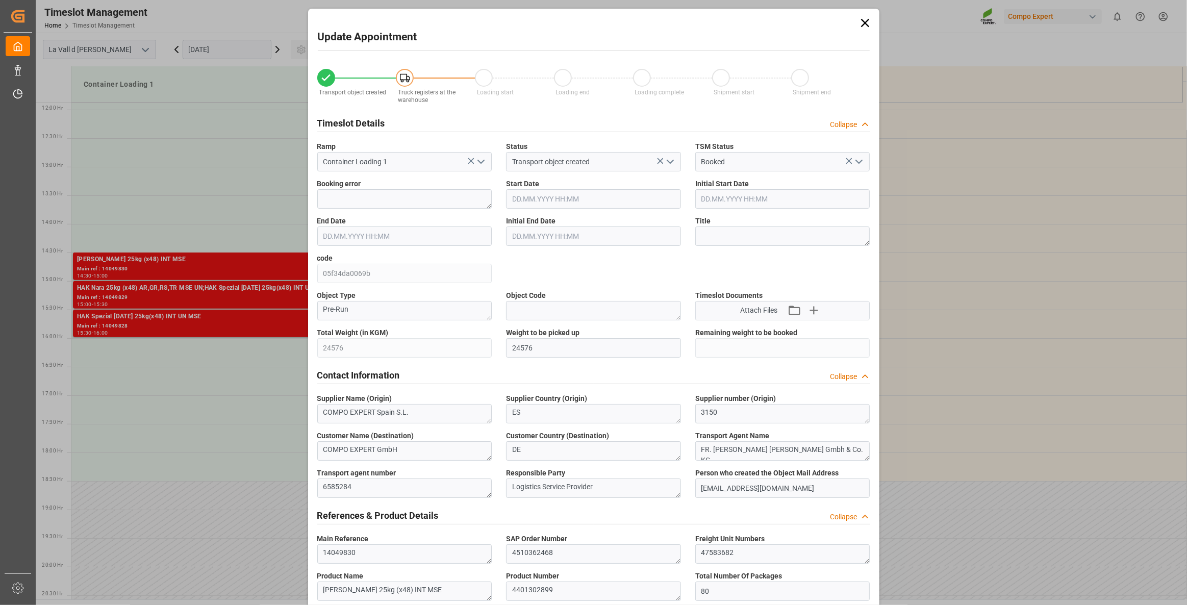
type input "[DATE] 14:30"
type input "[DATE] 15:00"
type input "[DATE] 13:27"
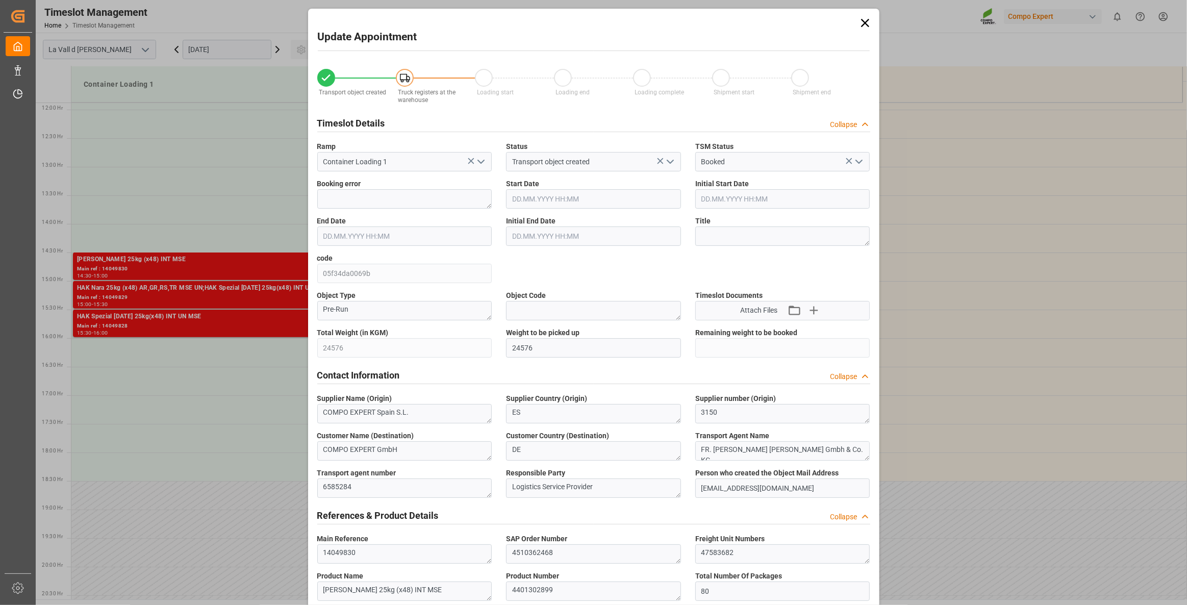
type input "[DATE] 11:15"
click at [566, 205] on input "[DATE] 14:30" at bounding box center [593, 198] width 175 height 19
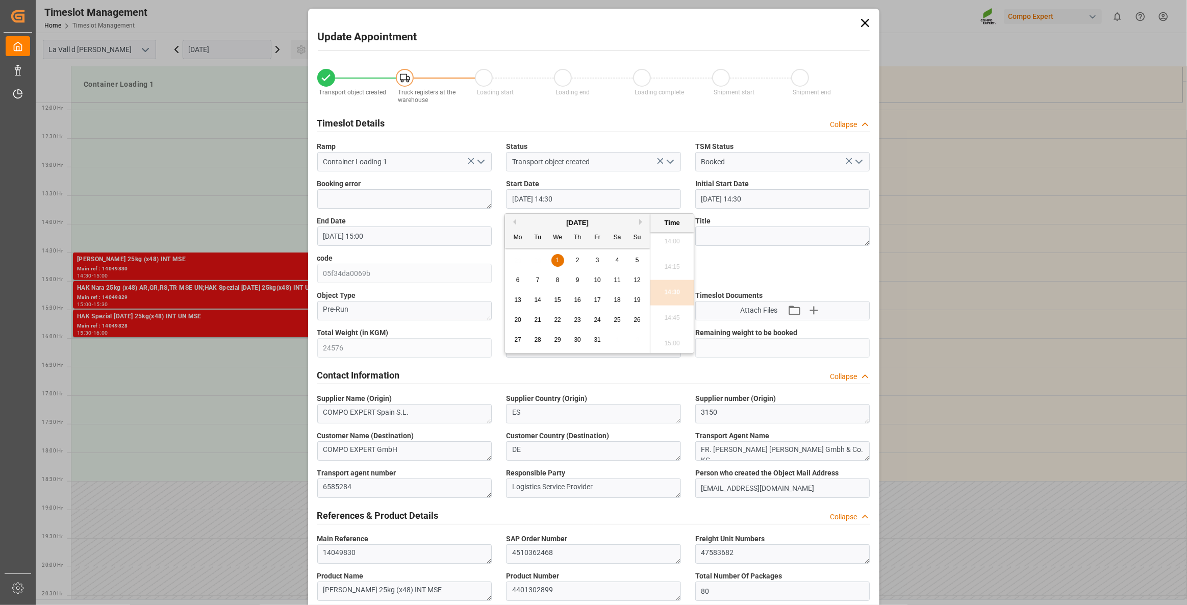
click at [514, 224] on button "Previous Month" at bounding box center [513, 222] width 6 height 6
click at [594, 321] on span "26" at bounding box center [597, 319] width 7 height 7
click at [671, 246] on li "14:00" at bounding box center [671, 241] width 43 height 25
type input "[DATE] 14:00"
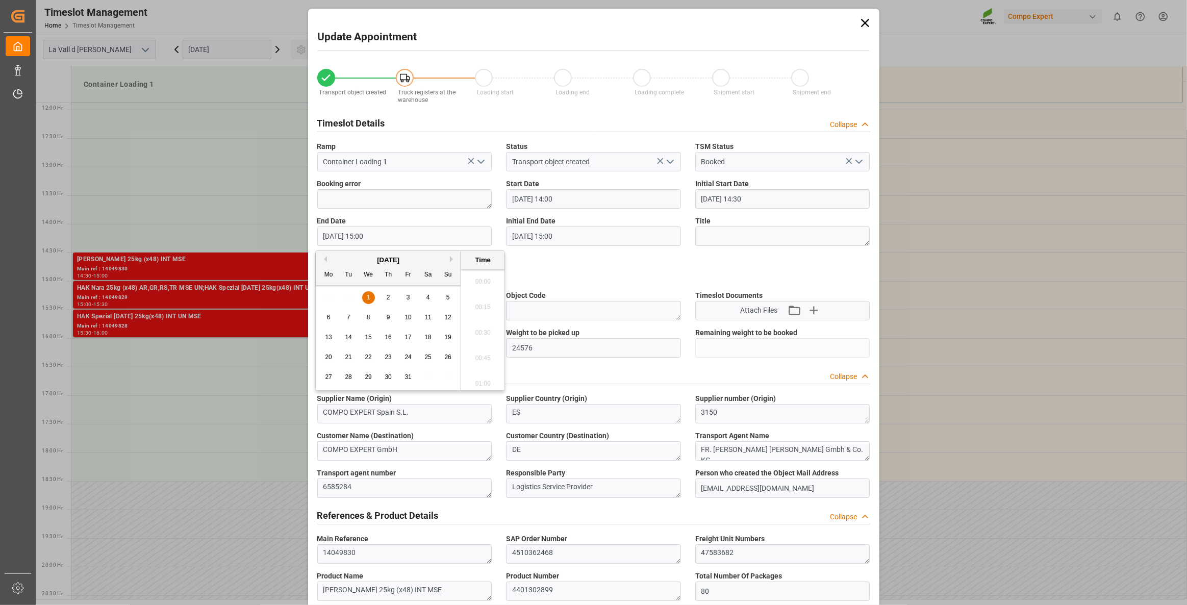
click at [370, 241] on input "[DATE] 15:00" at bounding box center [404, 235] width 175 height 19
click at [326, 257] on div "[DATE]" at bounding box center [388, 260] width 145 height 10
click at [322, 259] on button "Previous Month" at bounding box center [324, 259] width 6 height 6
click at [409, 357] on span "26" at bounding box center [407, 356] width 7 height 7
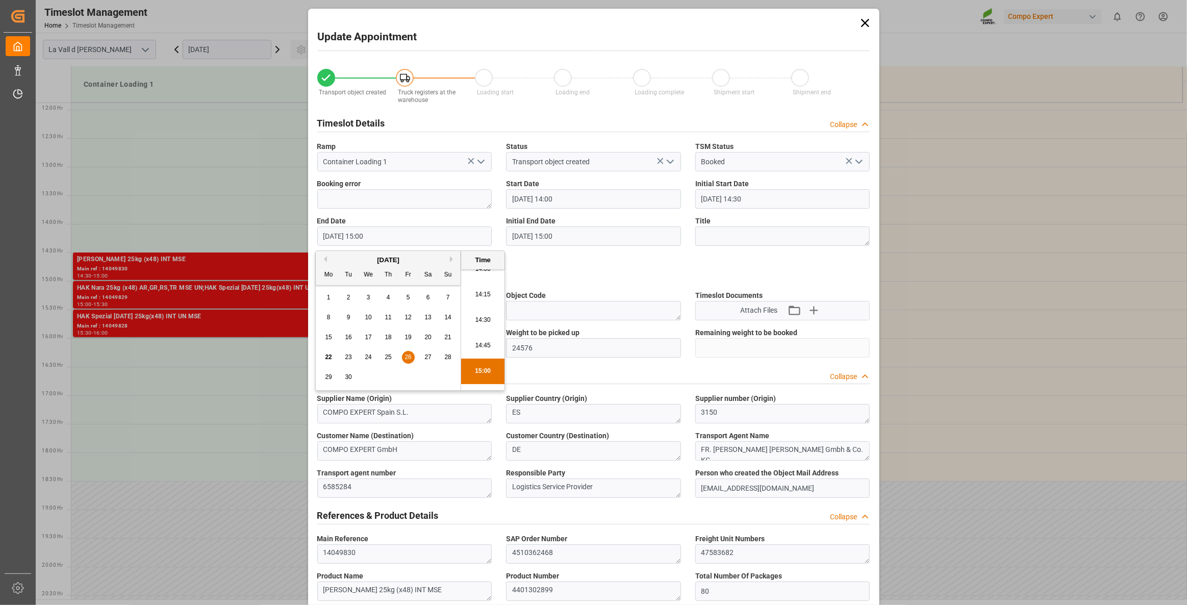
scroll to position [1435, 0]
click at [480, 324] on li "14:30" at bounding box center [482, 325] width 43 height 25
type input "[DATE] 14:30"
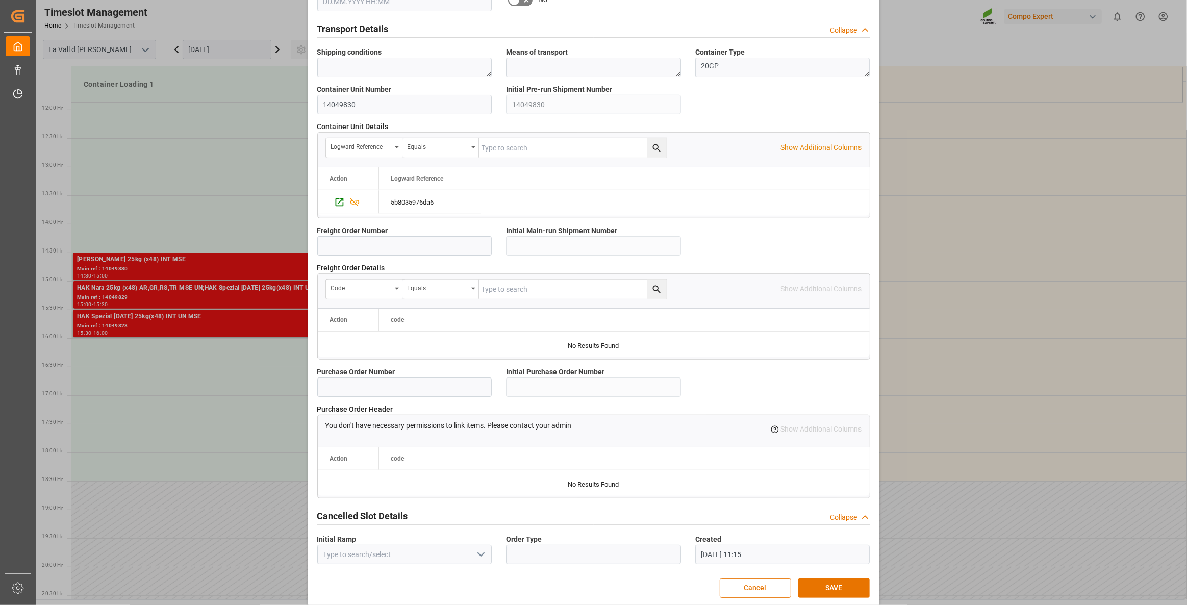
scroll to position [739, 0]
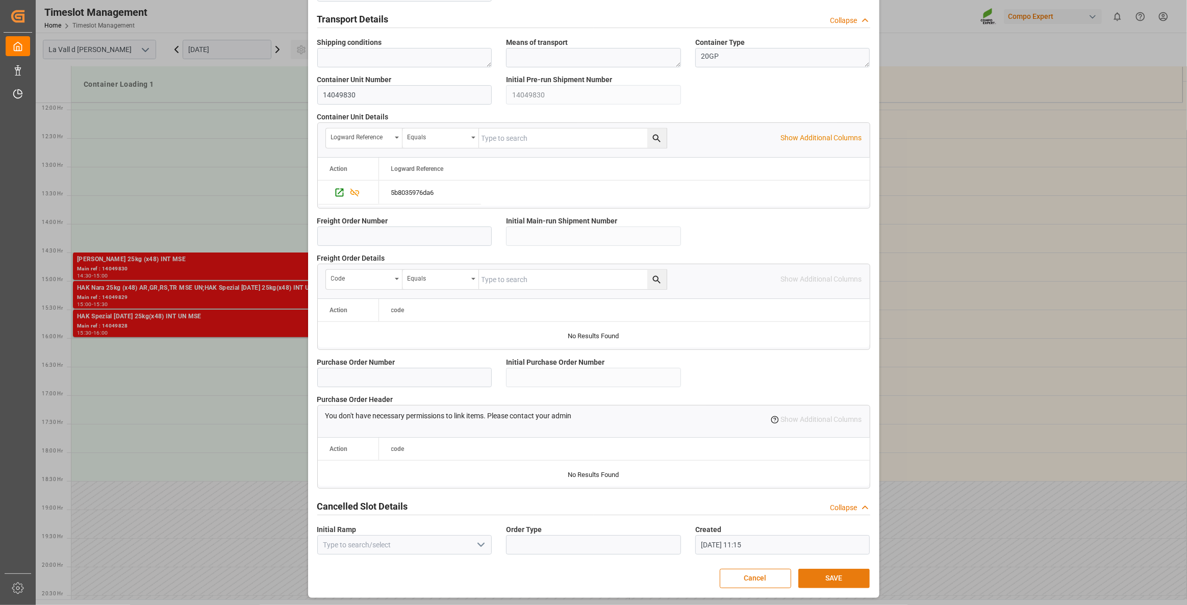
click at [846, 438] on button "SAVE" at bounding box center [833, 578] width 71 height 19
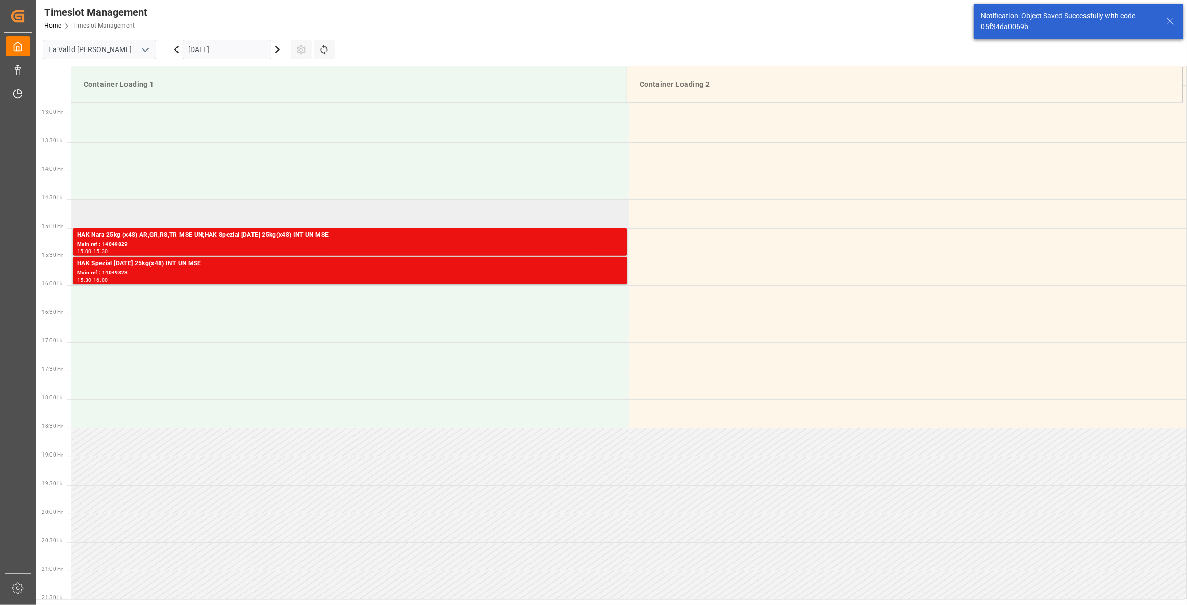
scroll to position [735, 0]
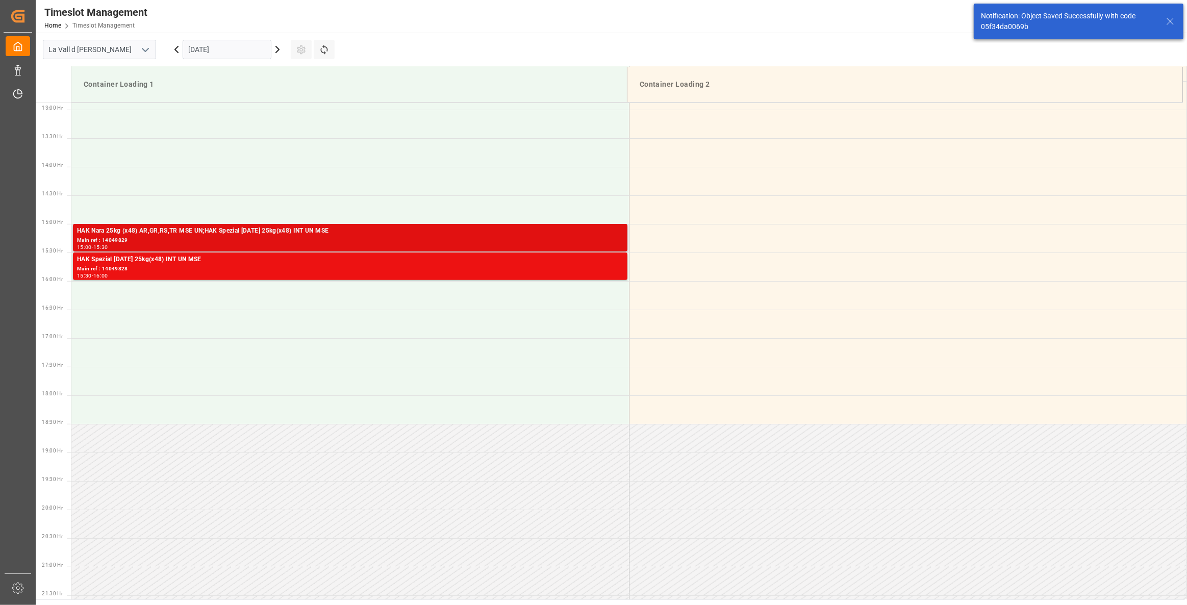
click at [454, 238] on div "Main ref : 14049829" at bounding box center [350, 240] width 546 height 9
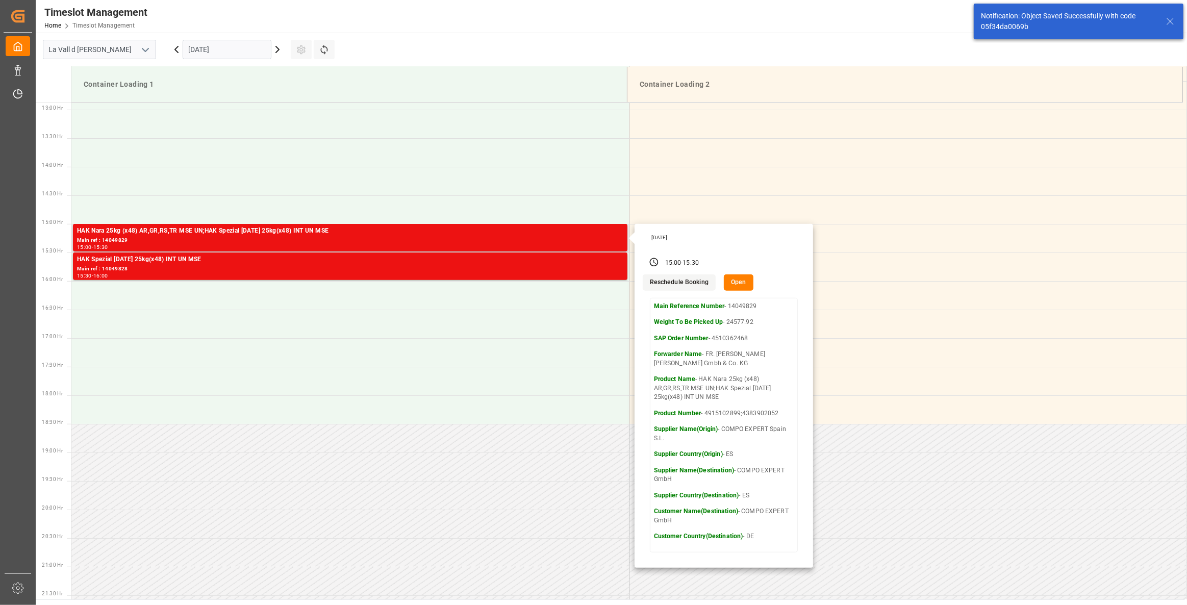
click at [736, 279] on button "Open" at bounding box center [739, 282] width 30 height 16
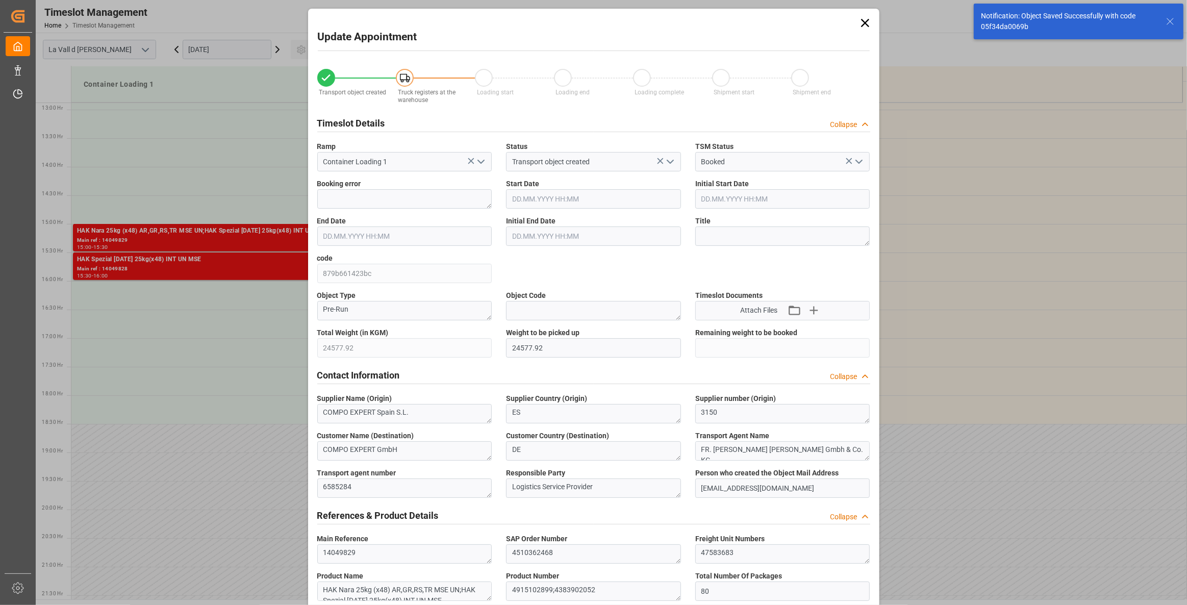
type input "[DATE] 15:00"
type input "[DATE] 15:30"
type input "[DATE] 13:27"
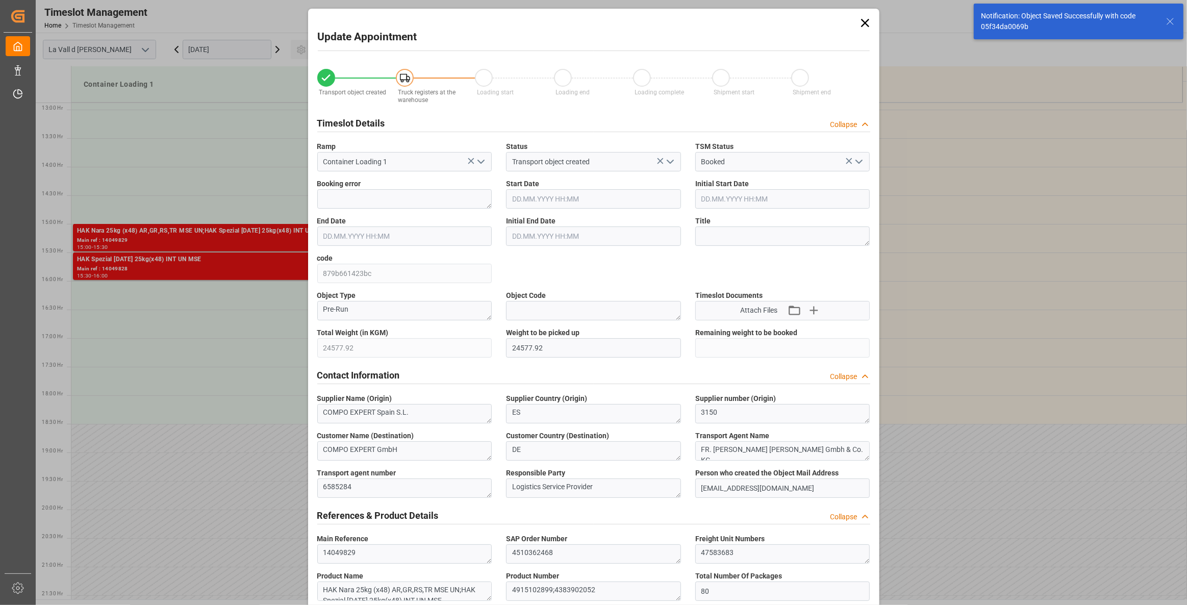
type input "[DATE] 11:16"
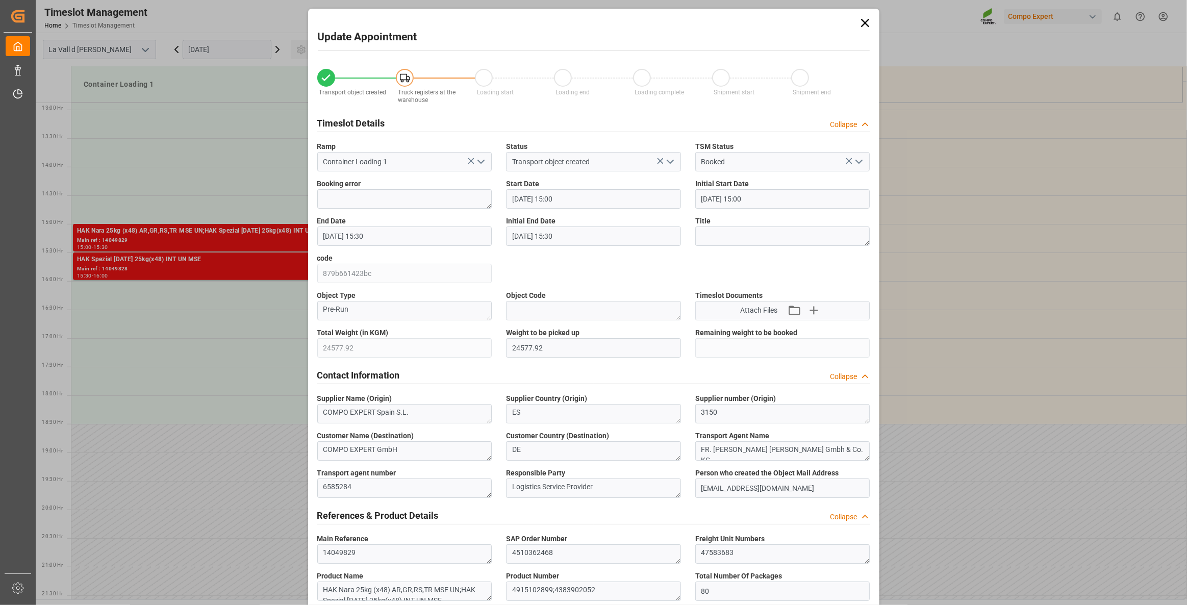
click at [633, 201] on input "[DATE] 15:00" at bounding box center [593, 198] width 175 height 19
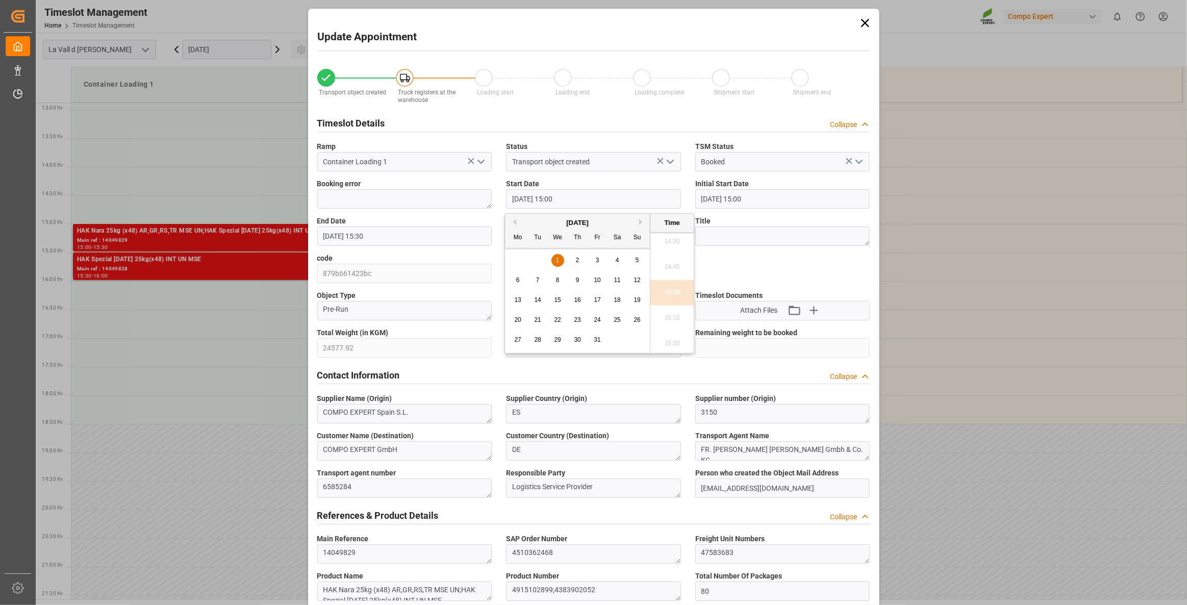
click at [517, 224] on div "[DATE]" at bounding box center [577, 223] width 145 height 10
click at [515, 222] on button "Previous Month" at bounding box center [513, 222] width 6 height 6
click at [596, 324] on div "26" at bounding box center [597, 320] width 13 height 12
click at [672, 244] on li "14:30" at bounding box center [671, 241] width 43 height 25
type input "[DATE] 14:30"
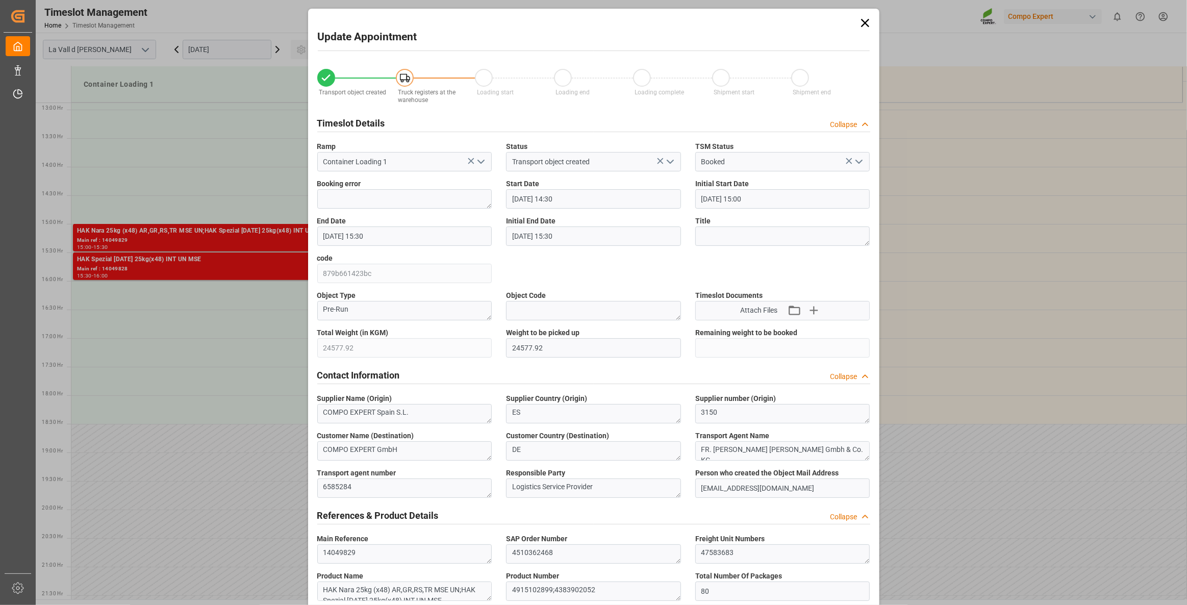
click at [385, 239] on input "[DATE] 15:30" at bounding box center [404, 235] width 175 height 19
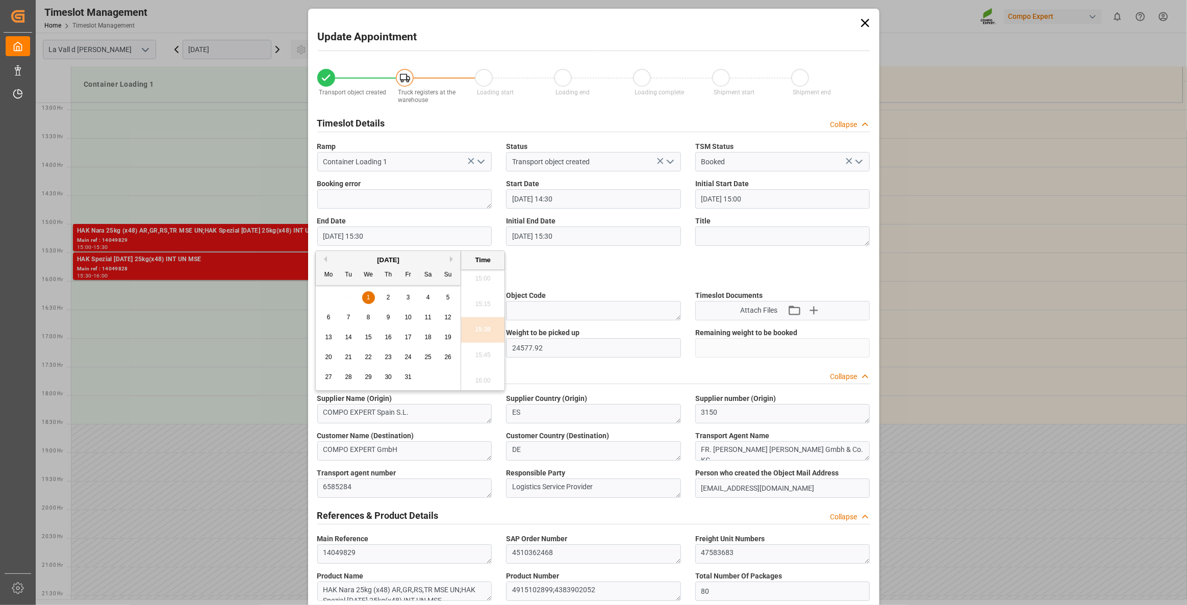
click at [326, 261] on div "[DATE]" at bounding box center [388, 260] width 145 height 10
click at [325, 260] on button "Previous Month" at bounding box center [324, 259] width 6 height 6
click at [408, 357] on span "26" at bounding box center [407, 356] width 7 height 7
click at [486, 280] on li "15:00" at bounding box center [482, 278] width 43 height 25
type input "[DATE] 15:00"
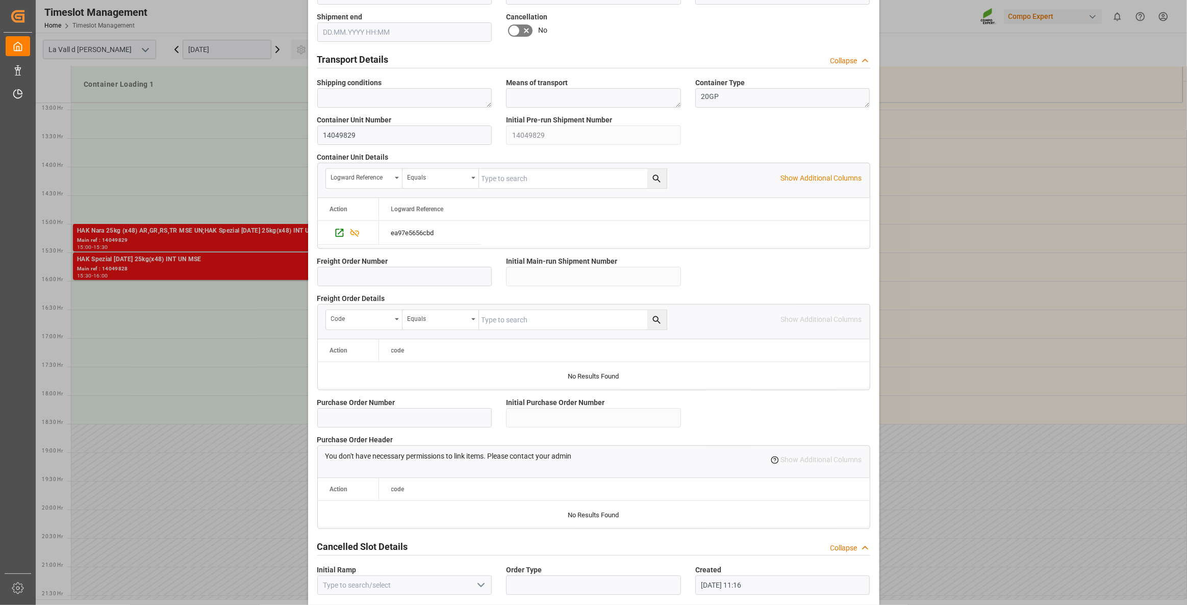
scroll to position [739, 0]
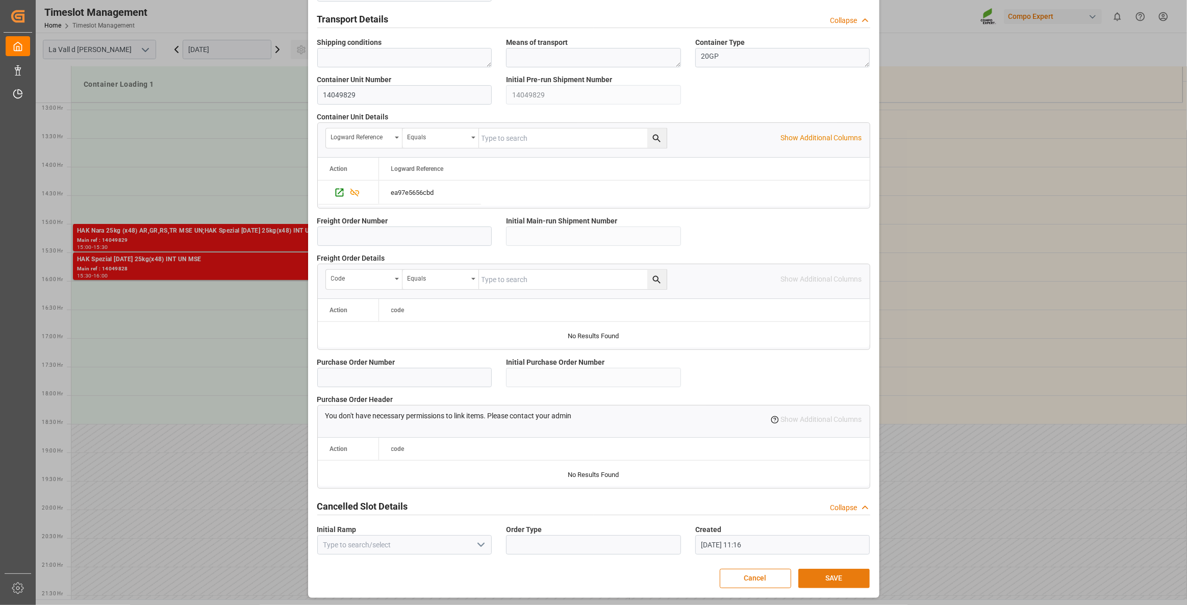
click at [836, 438] on button "SAVE" at bounding box center [833, 578] width 71 height 19
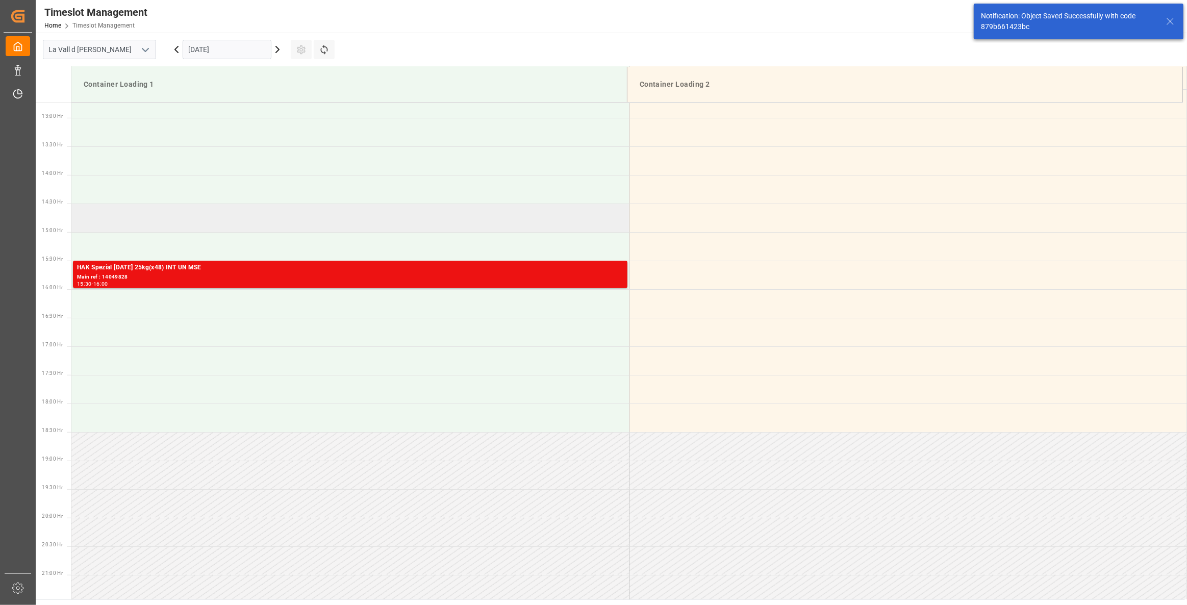
scroll to position [735, 0]
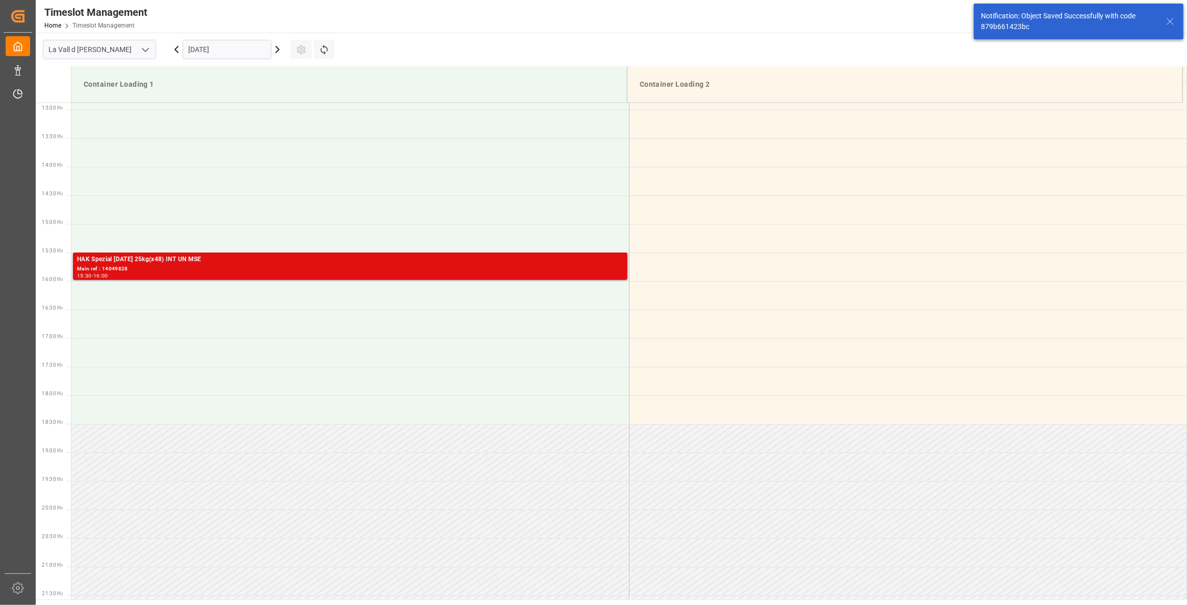
click at [323, 275] on div "15:30 - 16:00" at bounding box center [350, 276] width 546 height 6
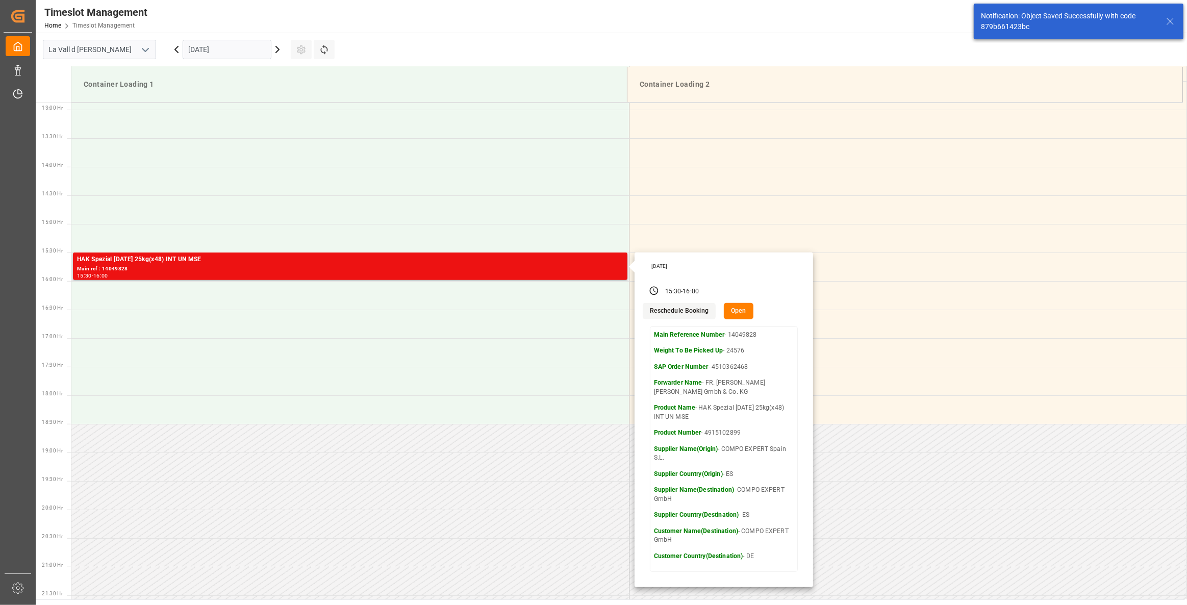
click at [743, 310] on button "Open" at bounding box center [739, 311] width 30 height 16
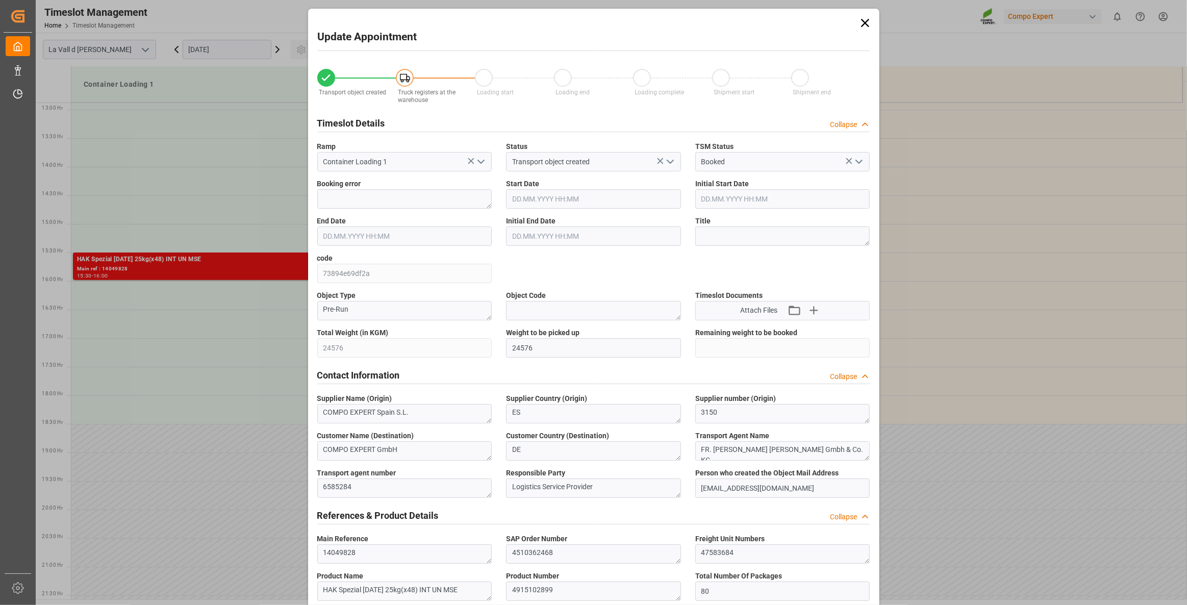
type input "[DATE] 15:30"
type input "[DATE] 16:00"
type input "[DATE] 13:27"
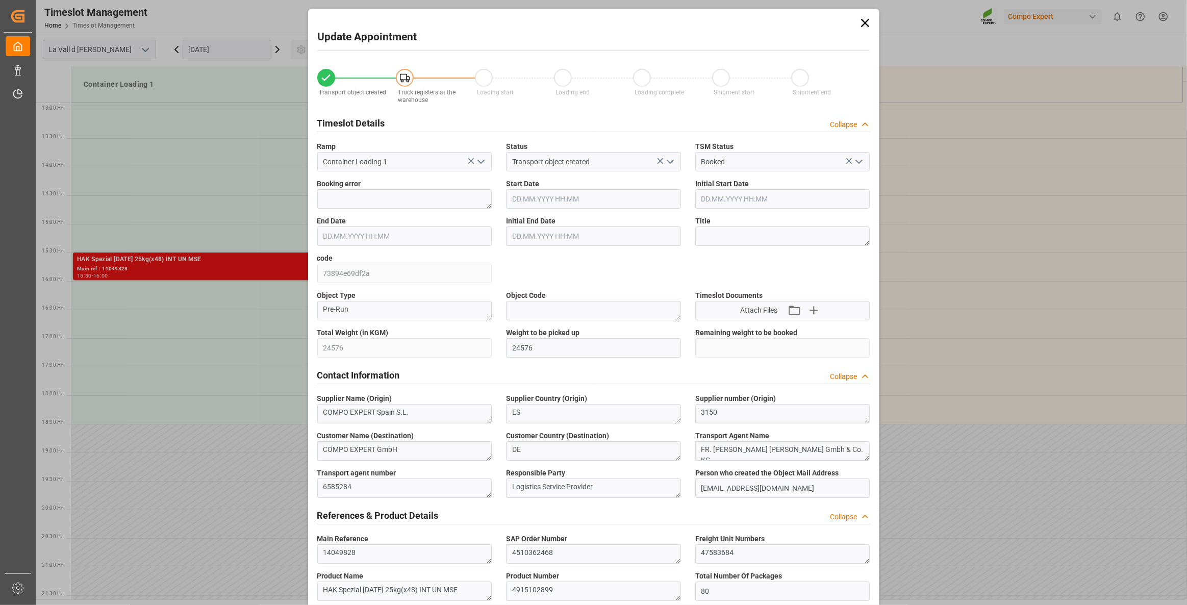
type input "[DATE] 11:16"
click at [548, 196] on input "[DATE] 15:30" at bounding box center [593, 198] width 175 height 19
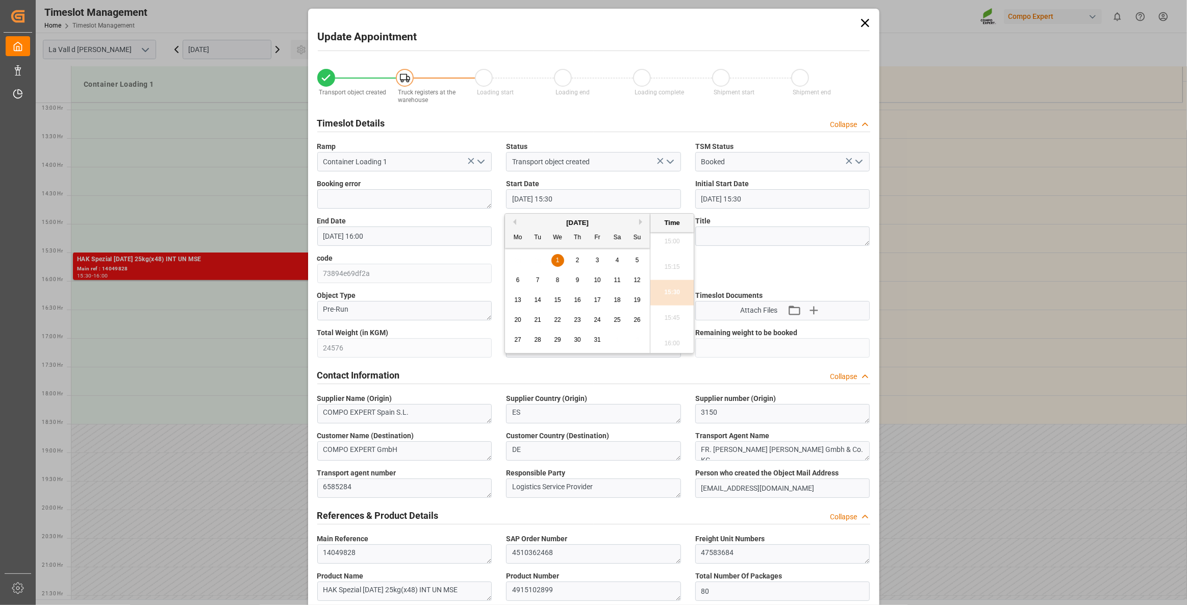
click at [510, 220] on button "Previous Month" at bounding box center [513, 222] width 6 height 6
click at [596, 317] on span "26" at bounding box center [597, 319] width 7 height 7
click at [676, 244] on li "15:00" at bounding box center [671, 241] width 43 height 25
type input "[DATE] 15:00"
click at [421, 236] on input "[DATE] 16:00" at bounding box center [404, 235] width 175 height 19
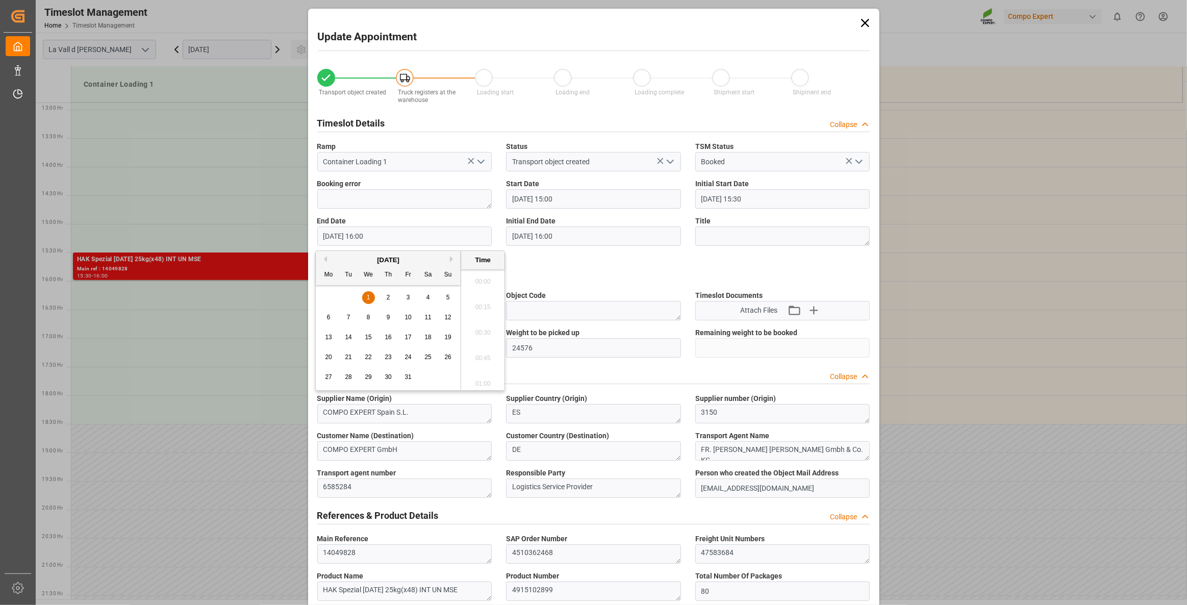
scroll to position [1584, 0]
click at [326, 261] on div "[DATE]" at bounding box center [388, 260] width 145 height 10
click at [325, 259] on button "Previous Month" at bounding box center [324, 259] width 6 height 6
click at [405, 358] on span "26" at bounding box center [407, 356] width 7 height 7
click at [479, 286] on li "15:30" at bounding box center [482, 278] width 43 height 25
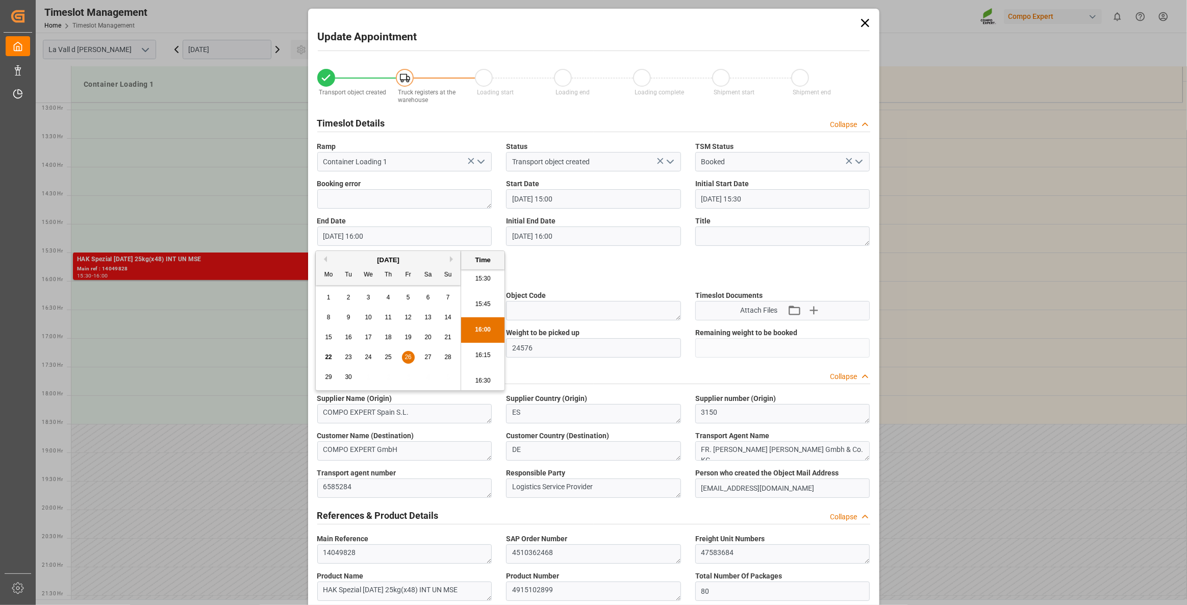
type input "[DATE] 15:30"
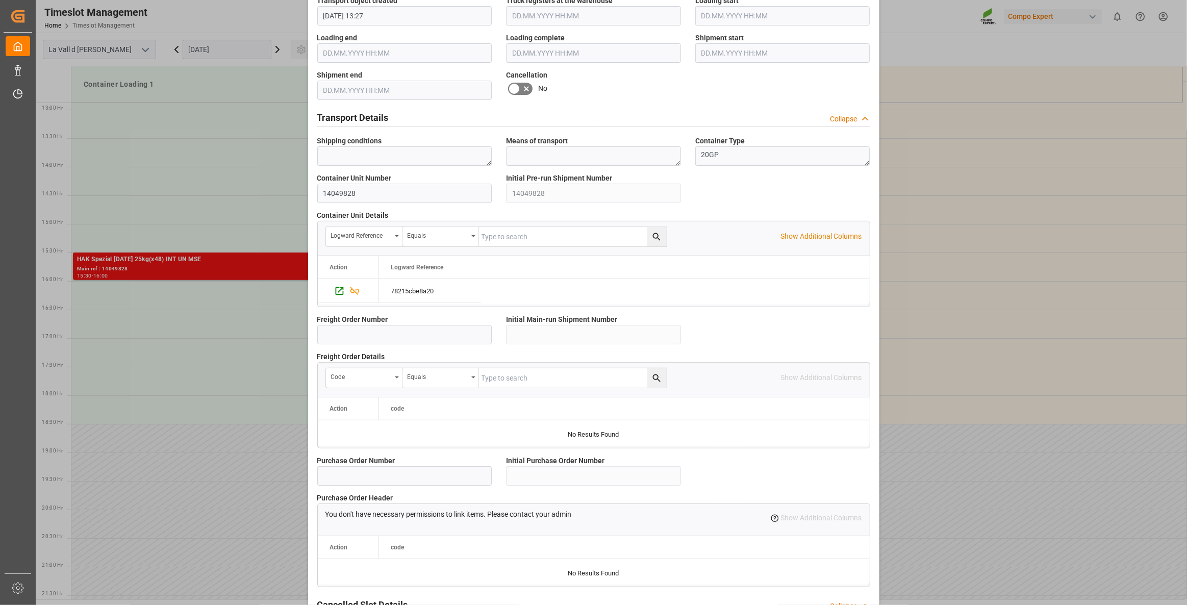
scroll to position [739, 0]
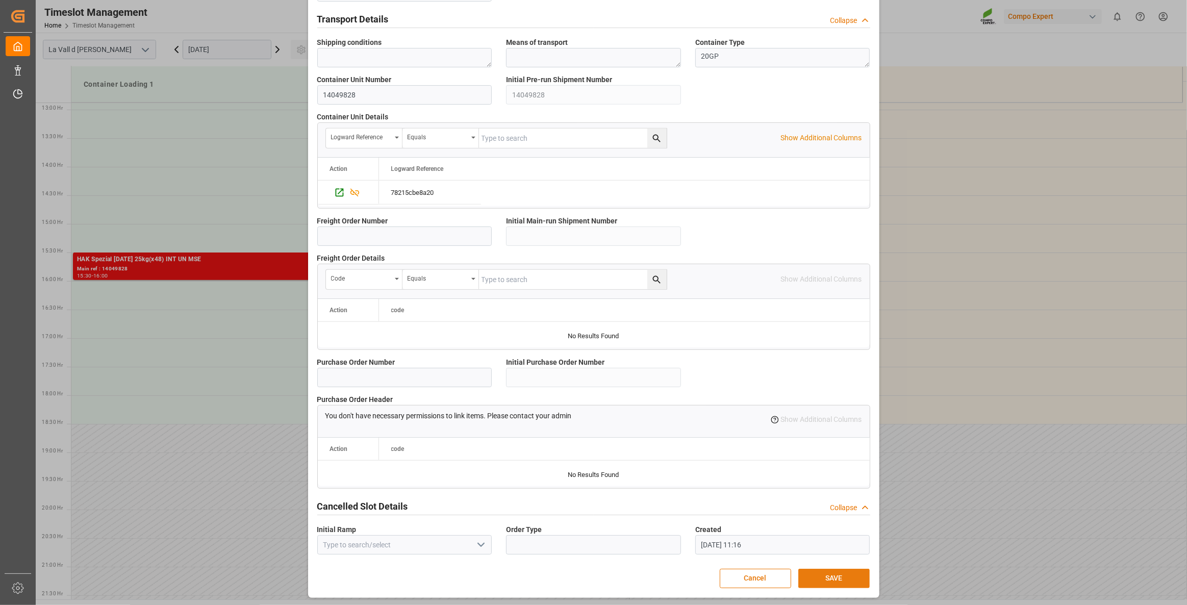
click at [842, 438] on button "SAVE" at bounding box center [833, 578] width 71 height 19
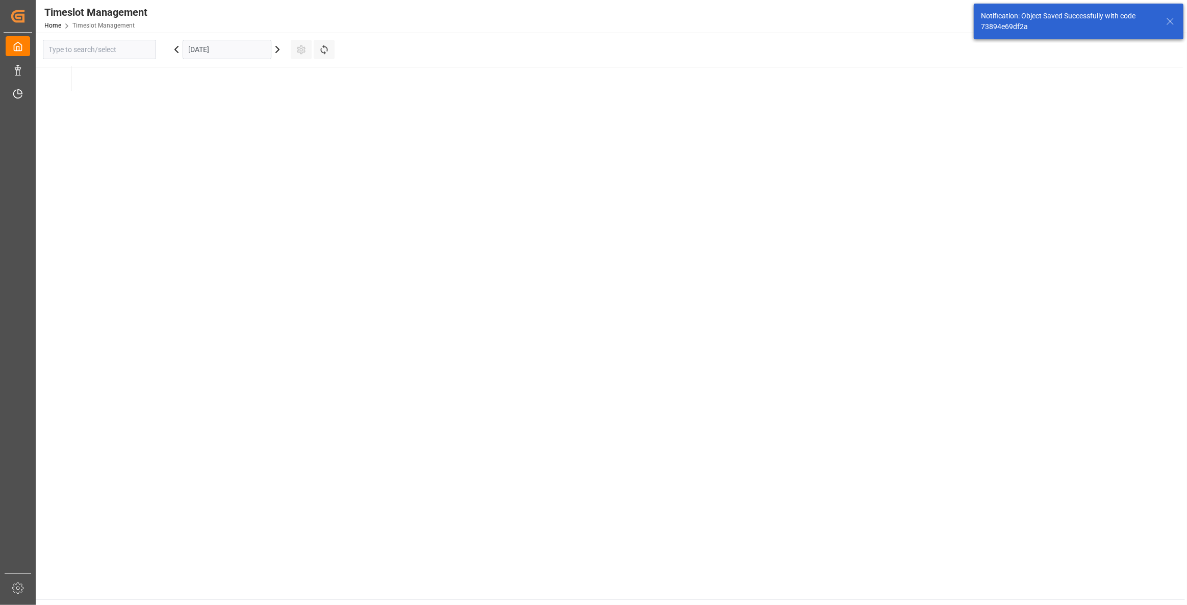
type input "La Vall d [PERSON_NAME]"
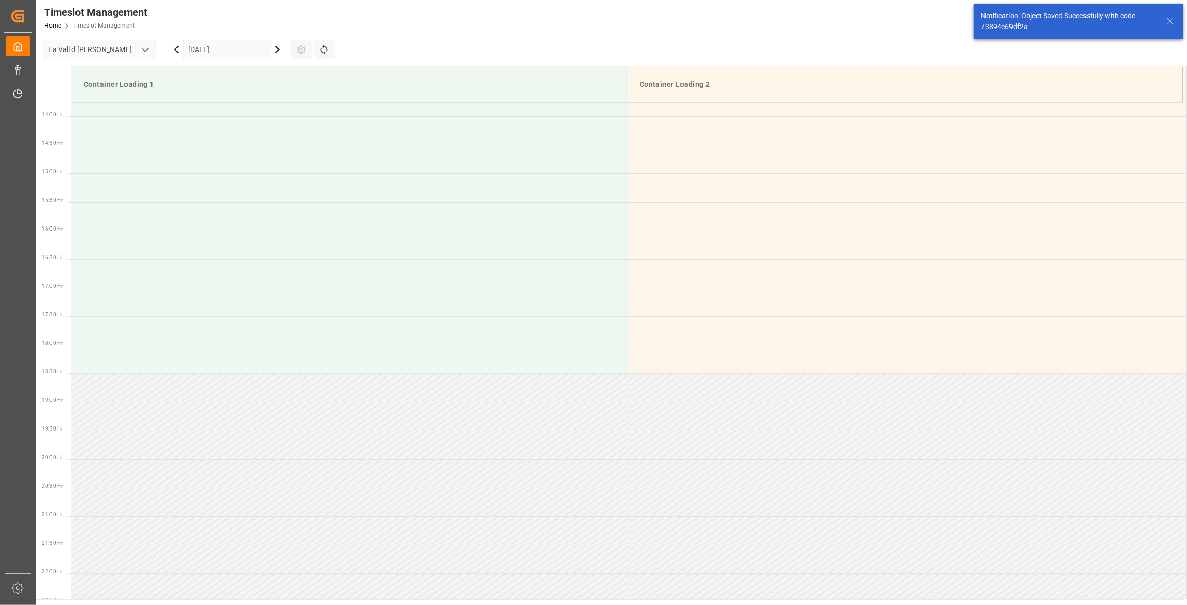
scroll to position [793, 0]
click at [239, 58] on input "[DATE]" at bounding box center [227, 49] width 89 height 19
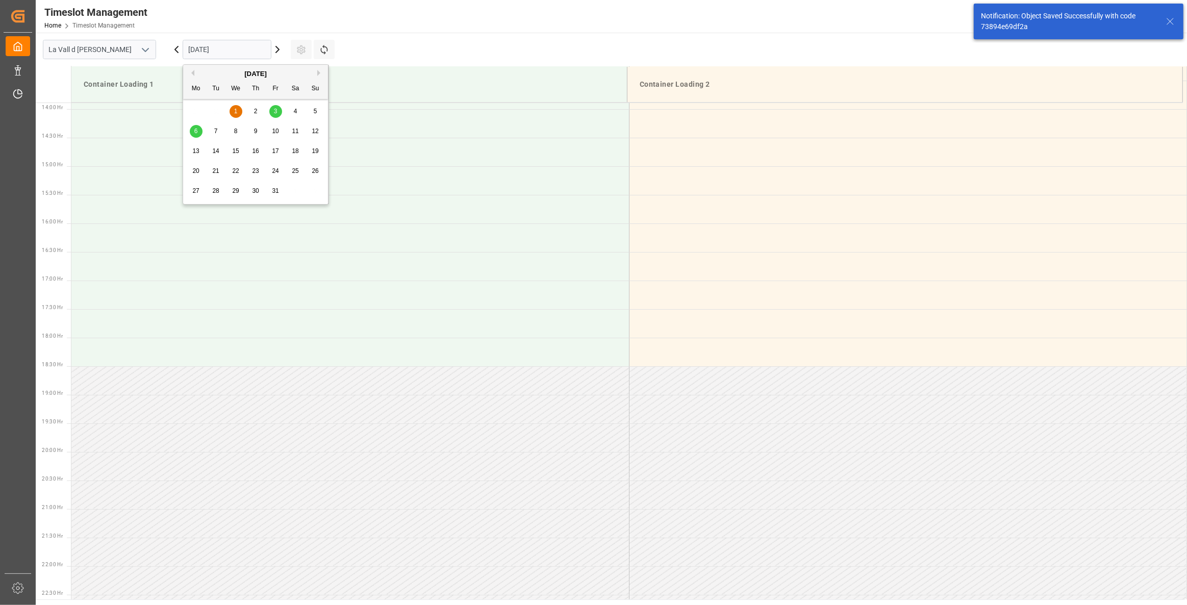
click at [186, 76] on div "[DATE]" at bounding box center [255, 74] width 145 height 10
click at [192, 75] on div "[DATE]" at bounding box center [255, 74] width 145 height 10
click at [192, 72] on button "Previous Month" at bounding box center [191, 73] width 6 height 6
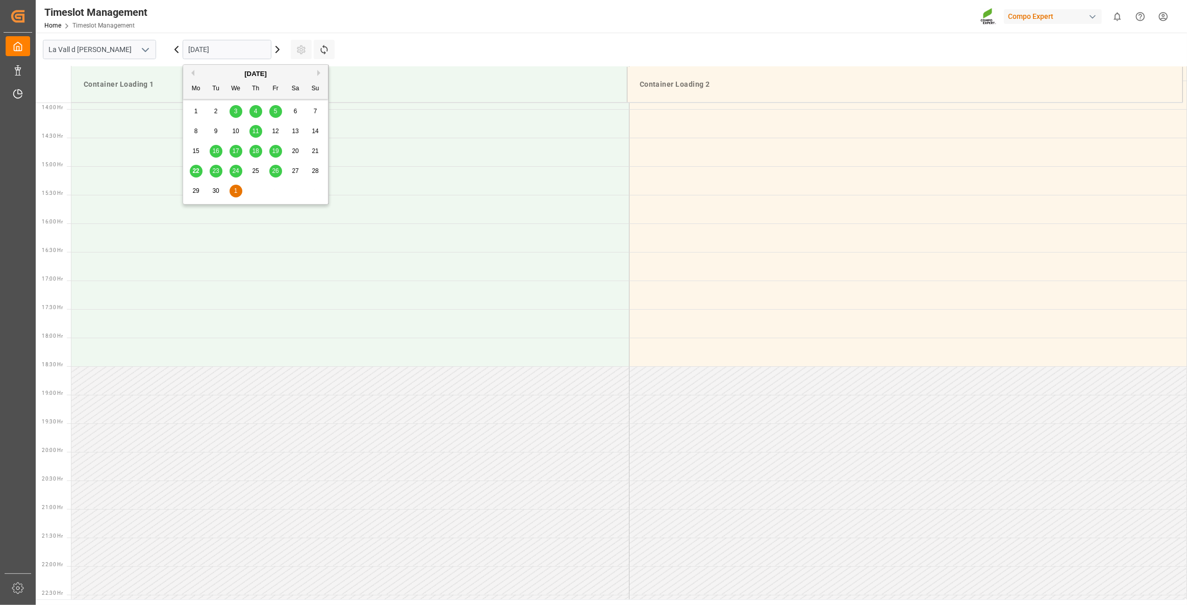
click at [278, 169] on span "26" at bounding box center [275, 170] width 7 height 7
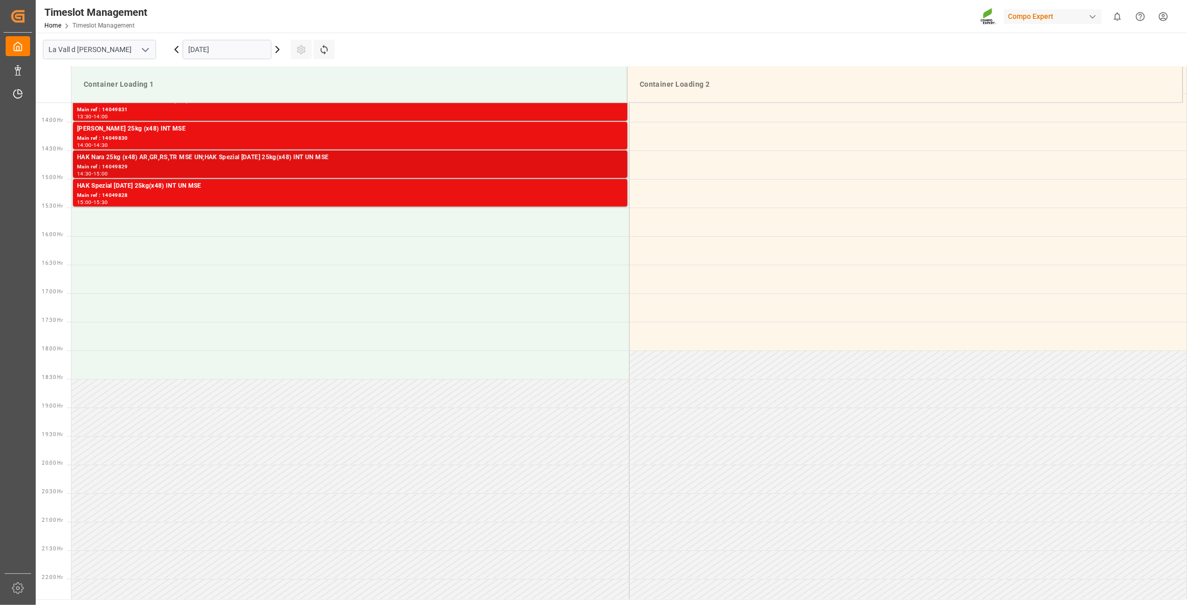
scroll to position [664, 0]
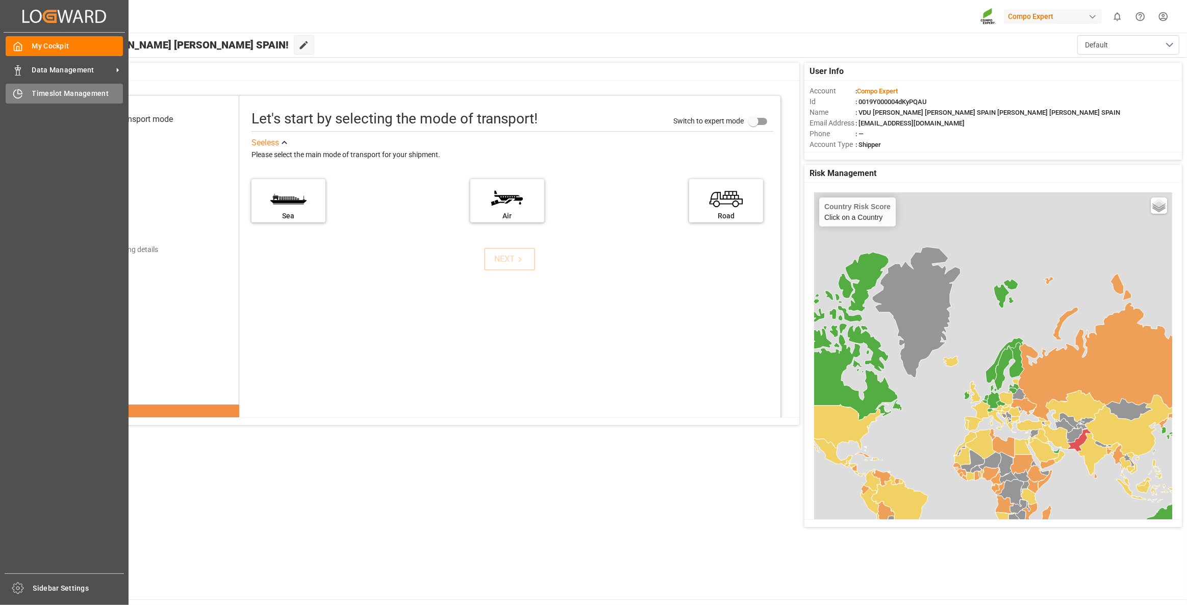
click at [37, 93] on span "Timeslot Management" at bounding box center [77, 93] width 91 height 11
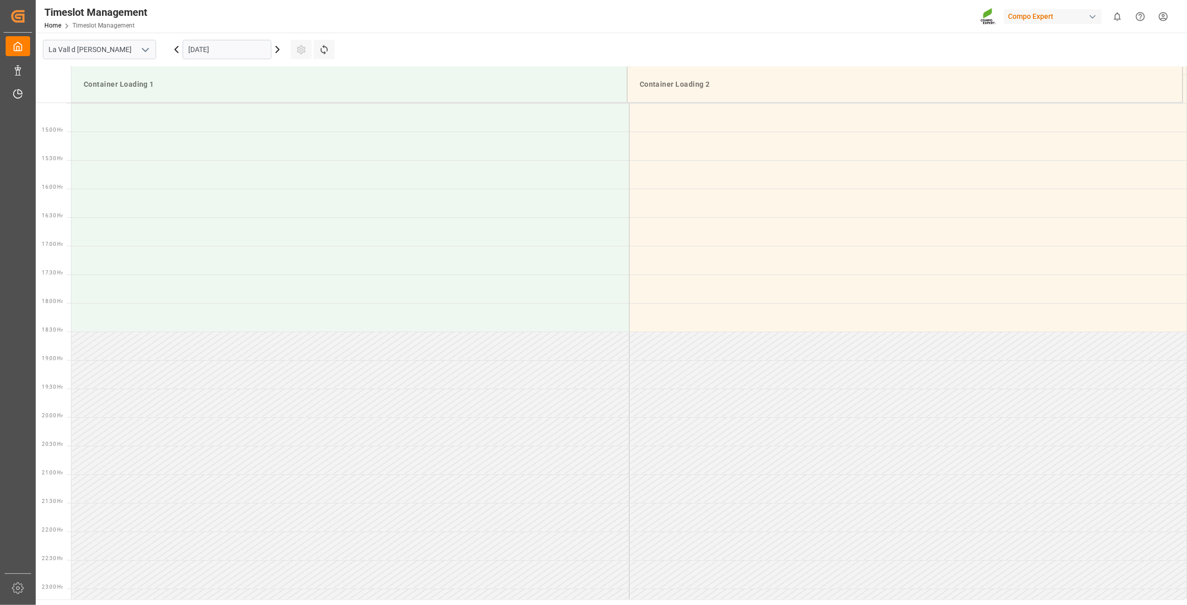
click at [199, 48] on input "[DATE]" at bounding box center [227, 49] width 89 height 19
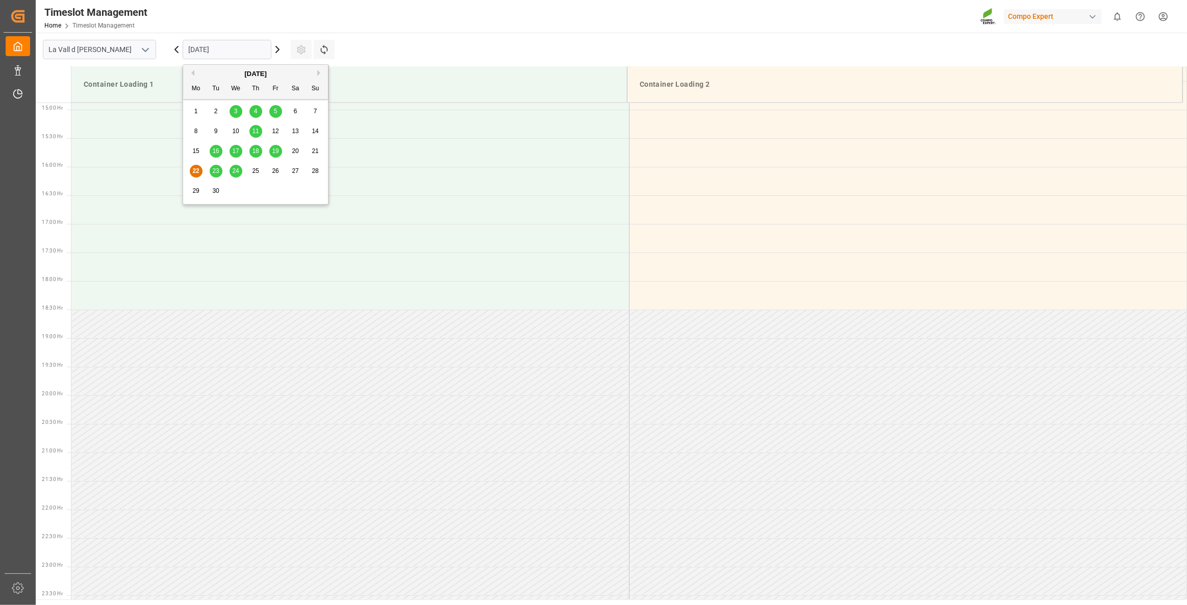
scroll to position [850, 0]
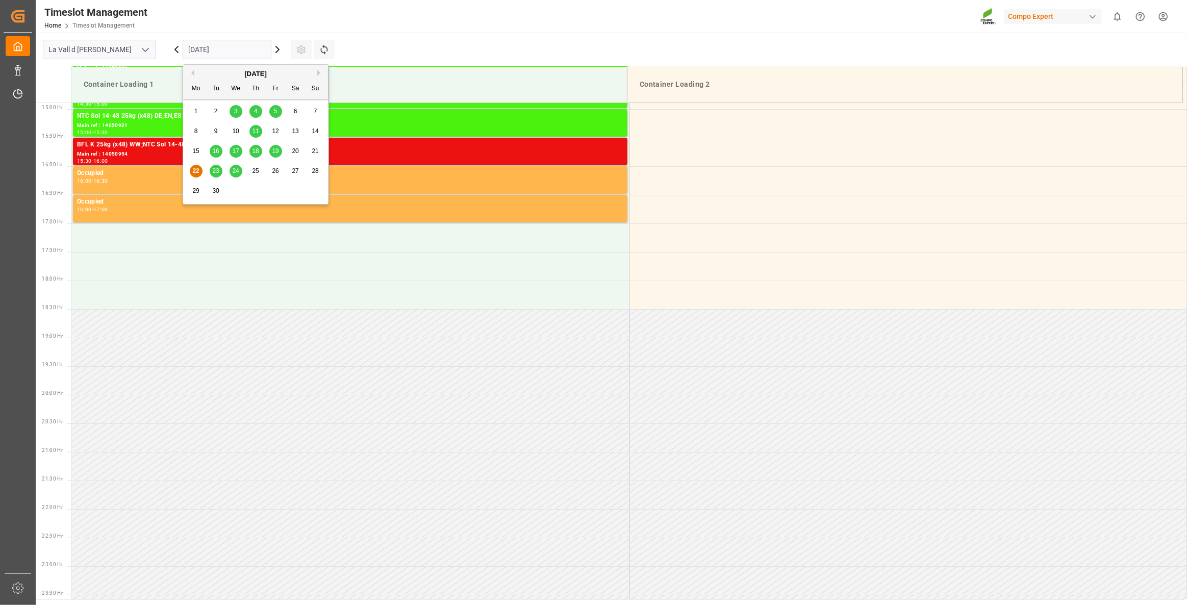
click at [321, 72] on button "Next Month" at bounding box center [320, 73] width 6 height 6
click at [193, 72] on button "Previous Month" at bounding box center [191, 73] width 6 height 6
click at [279, 173] on div "26" at bounding box center [275, 171] width 13 height 12
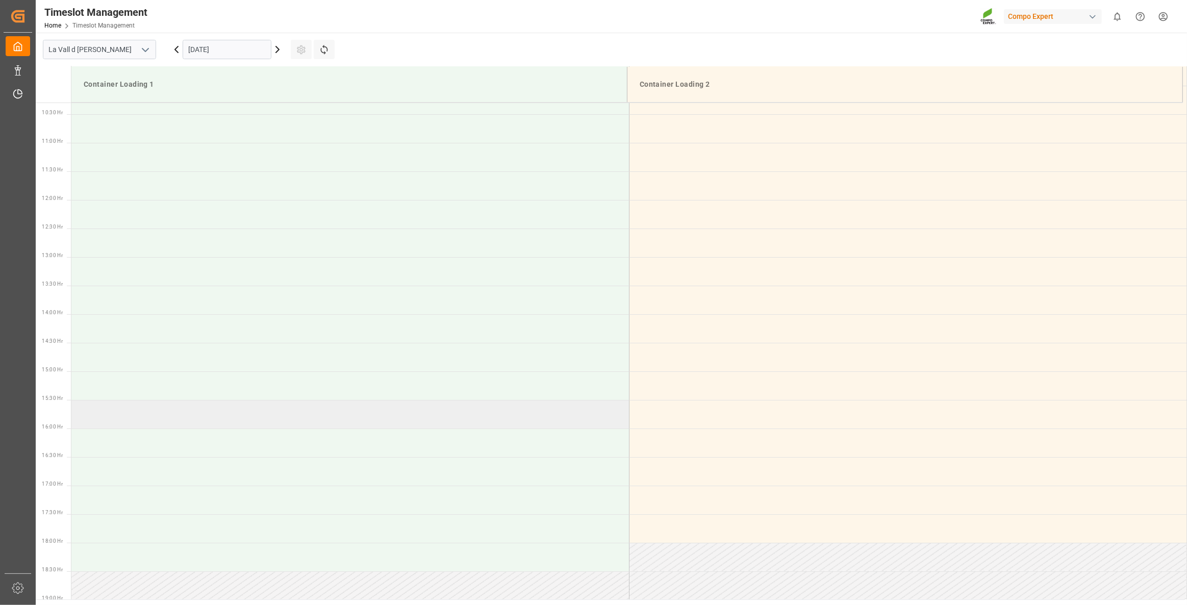
scroll to position [591, 0]
